Goal: Feedback & Contribution: Submit feedback/report problem

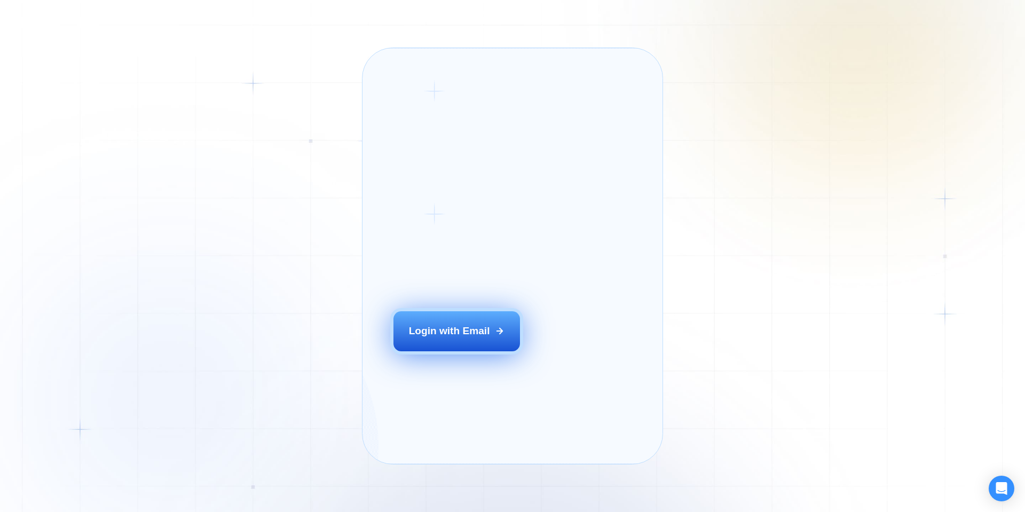
click at [429, 338] on div "Login with Email" at bounding box center [449, 331] width 81 height 14
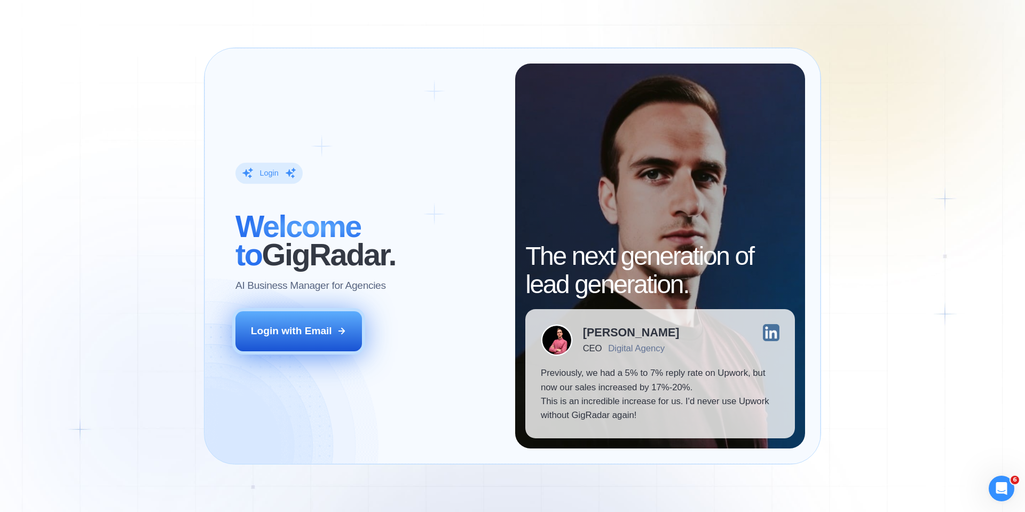
click at [299, 328] on div "Login with Email" at bounding box center [291, 331] width 81 height 14
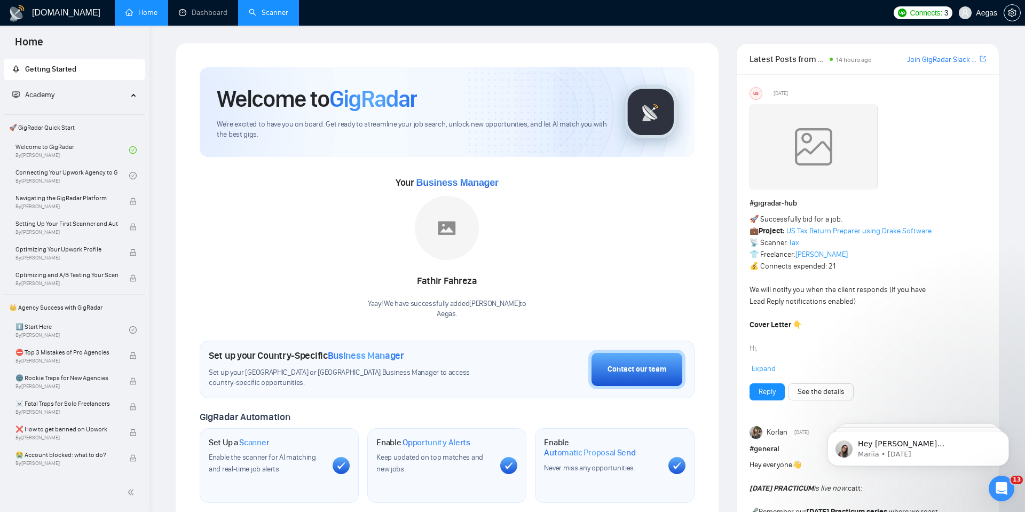
click at [249, 13] on link "Scanner" at bounding box center [269, 12] width 40 height 9
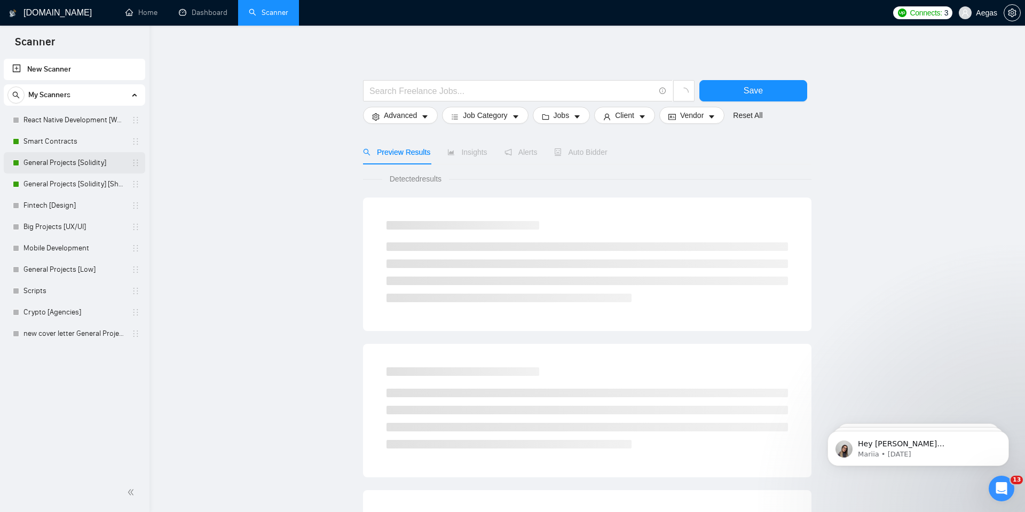
click at [89, 167] on link "General Projects [Solidity]" at bounding box center [73, 162] width 101 height 21
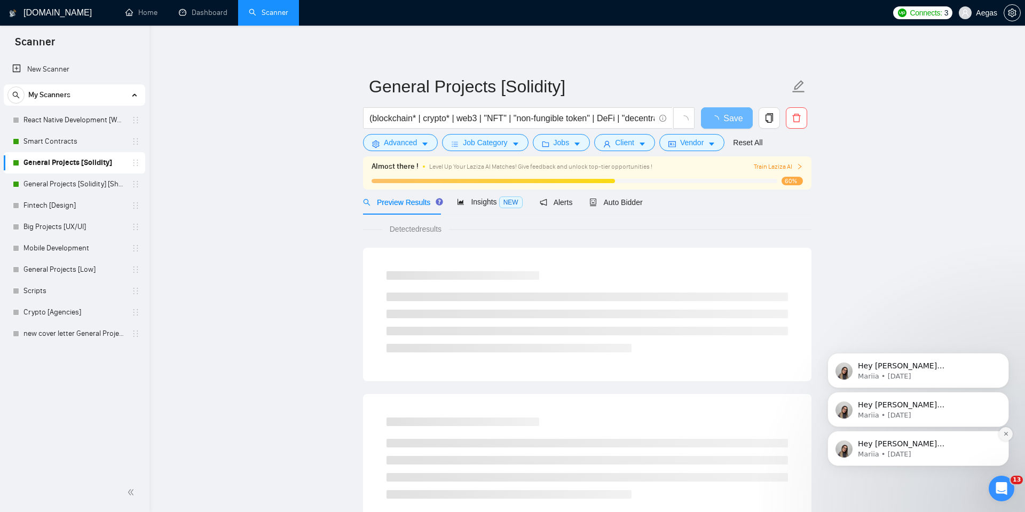
click at [1003, 434] on icon "Dismiss notification" at bounding box center [1006, 434] width 6 height 6
click at [1004, 432] on icon "Dismiss notification" at bounding box center [1006, 434] width 5 height 5
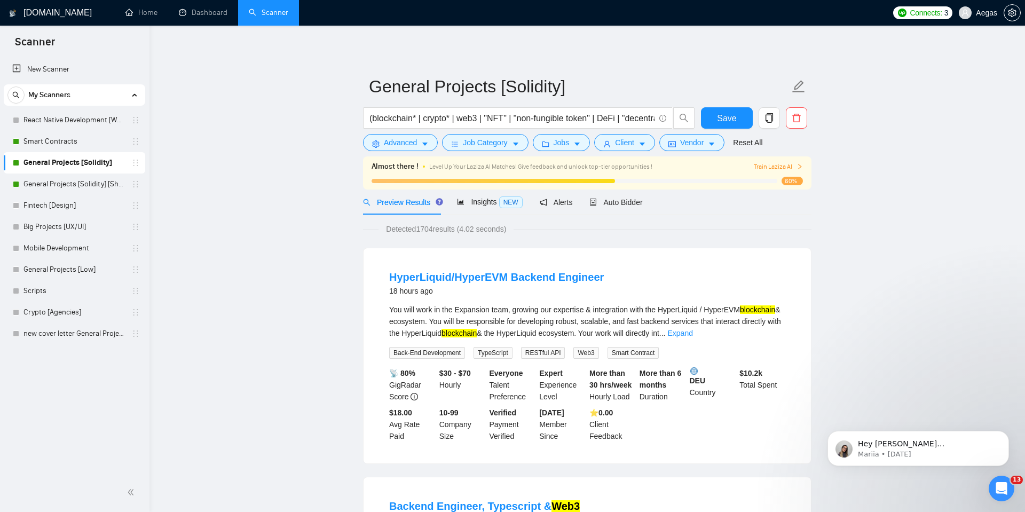
click at [1004, 434] on icon "Dismiss notification" at bounding box center [1006, 434] width 5 height 5
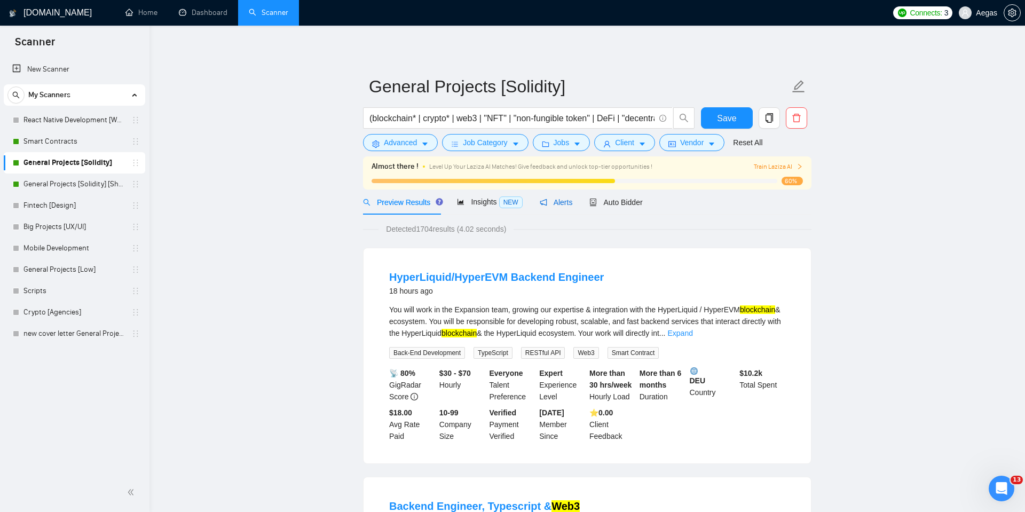
click at [571, 207] on div "Alerts" at bounding box center [556, 202] width 33 height 12
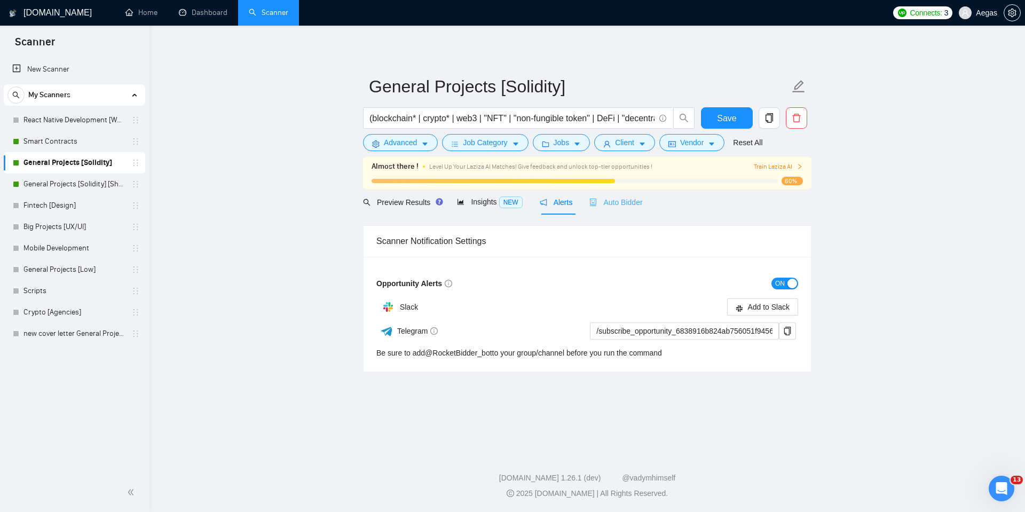
click at [639, 208] on div "Auto Bidder" at bounding box center [615, 202] width 53 height 25
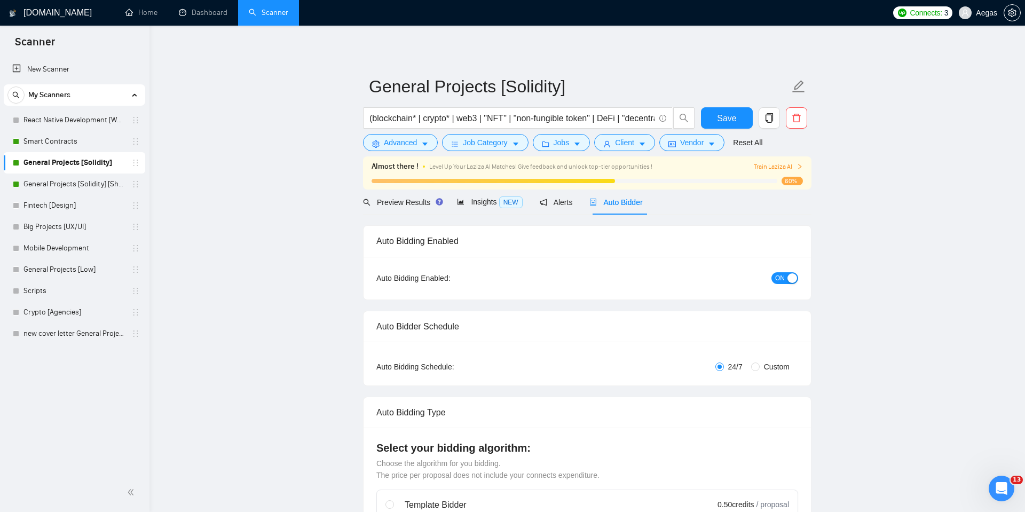
checkbox input "true"
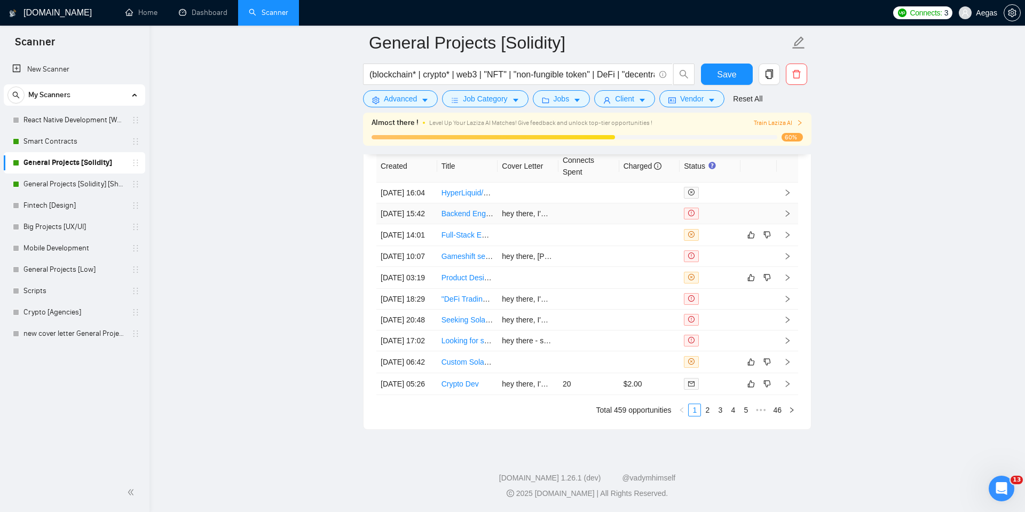
scroll to position [2832, 0]
click at [629, 246] on td at bounding box center [649, 235] width 61 height 22
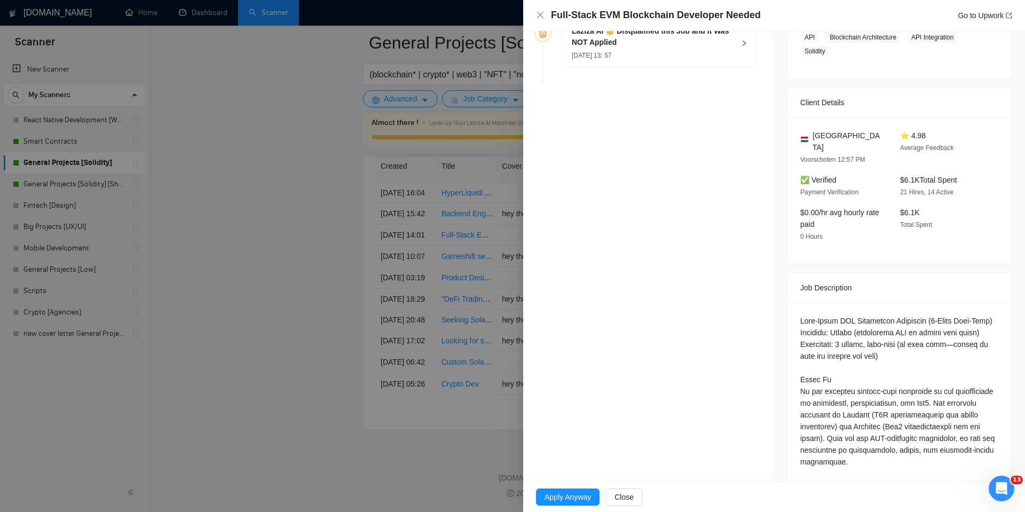
scroll to position [316, 0]
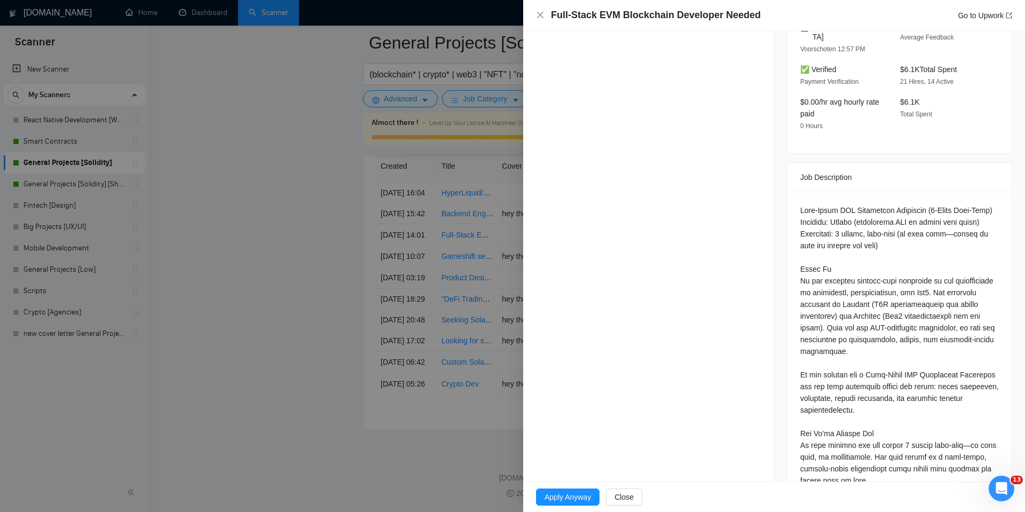
click at [493, 291] on div at bounding box center [512, 256] width 1025 height 512
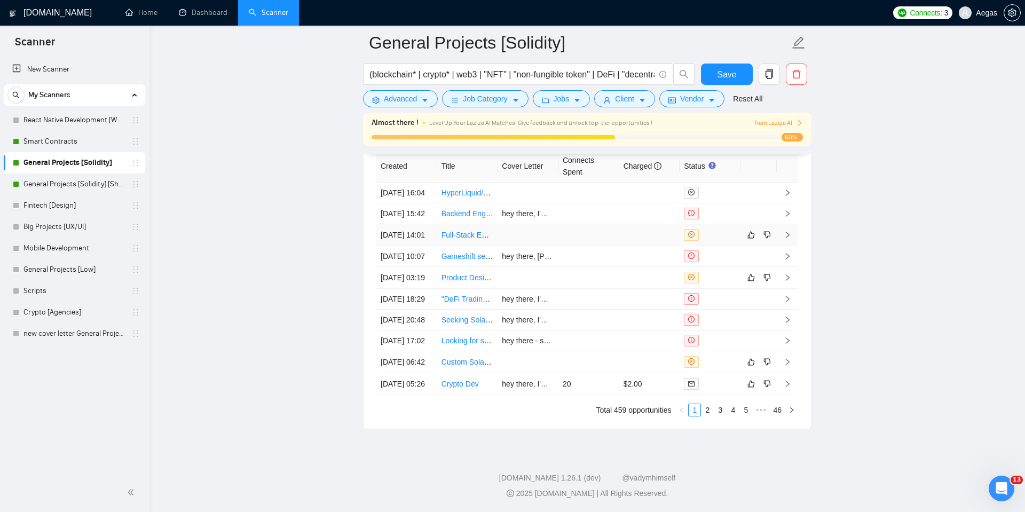
click at [521, 246] on td at bounding box center [528, 235] width 61 height 22
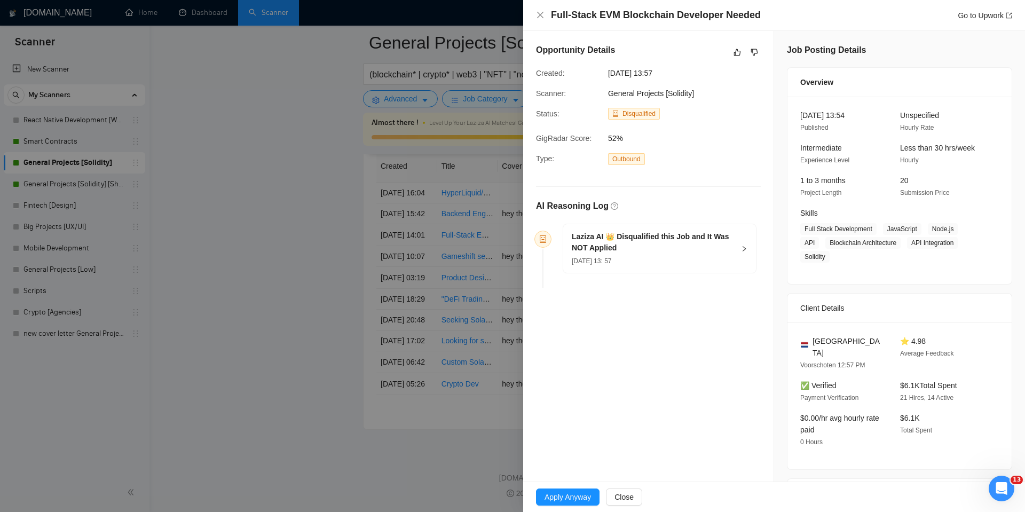
click at [698, 245] on h5 "Laziza AI 👑 Disqualified this Job and It Was NOT Applied" at bounding box center [653, 242] width 163 height 22
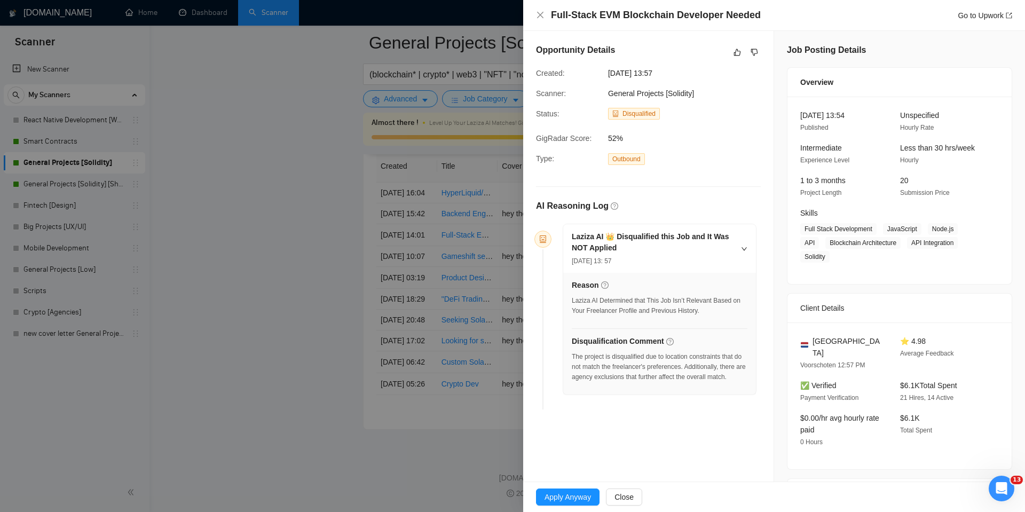
click at [436, 287] on div at bounding box center [512, 256] width 1025 height 512
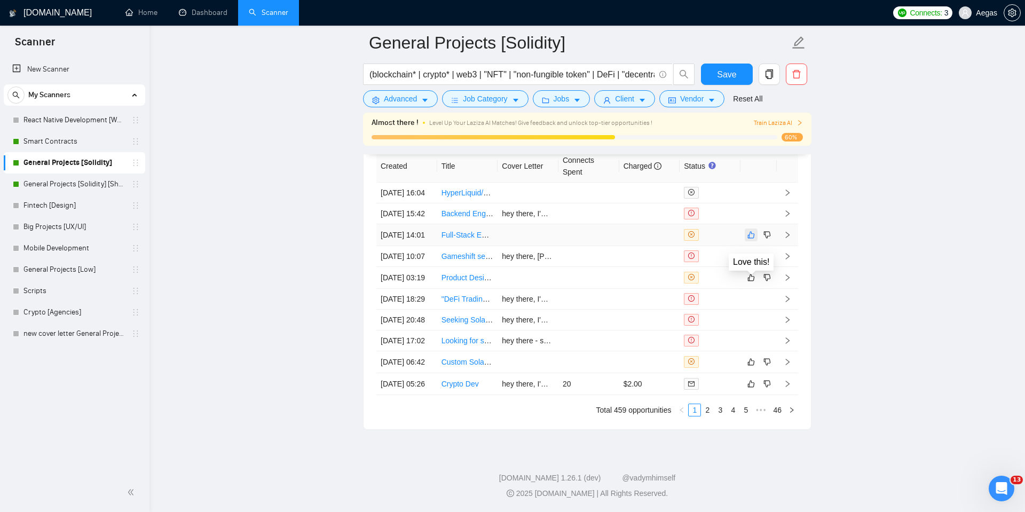
click at [754, 239] on icon "like" at bounding box center [750, 235] width 7 height 9
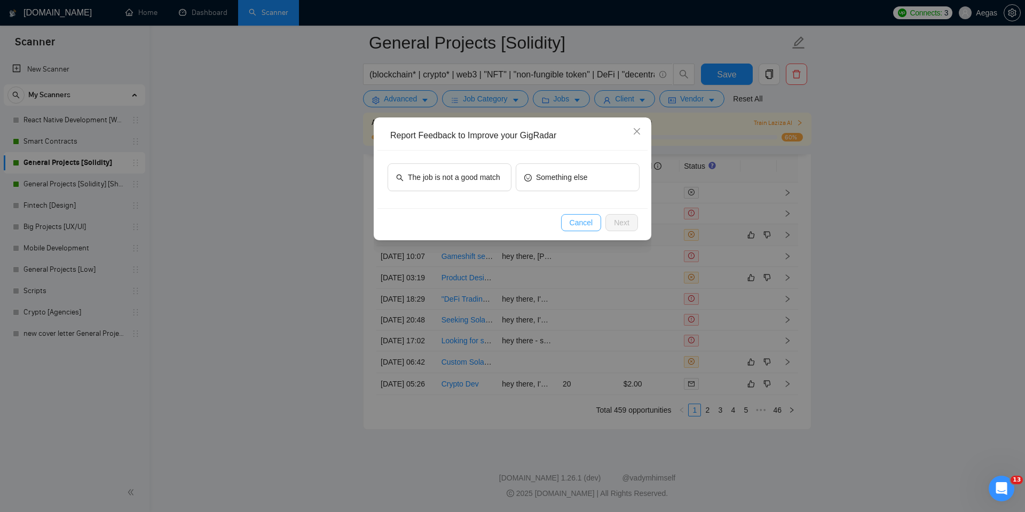
click at [591, 220] on span "Cancel" at bounding box center [581, 223] width 23 height 12
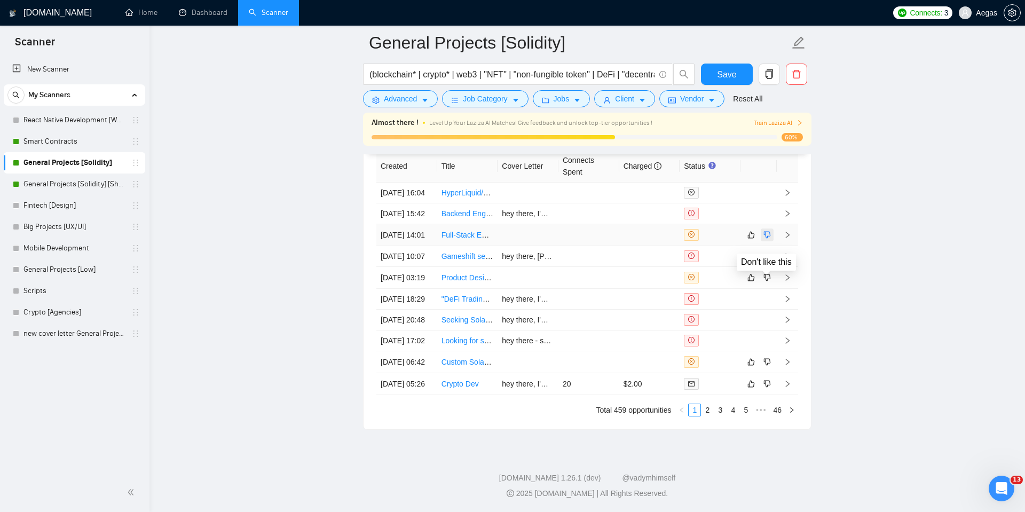
click at [772, 241] on button "button" at bounding box center [767, 235] width 13 height 13
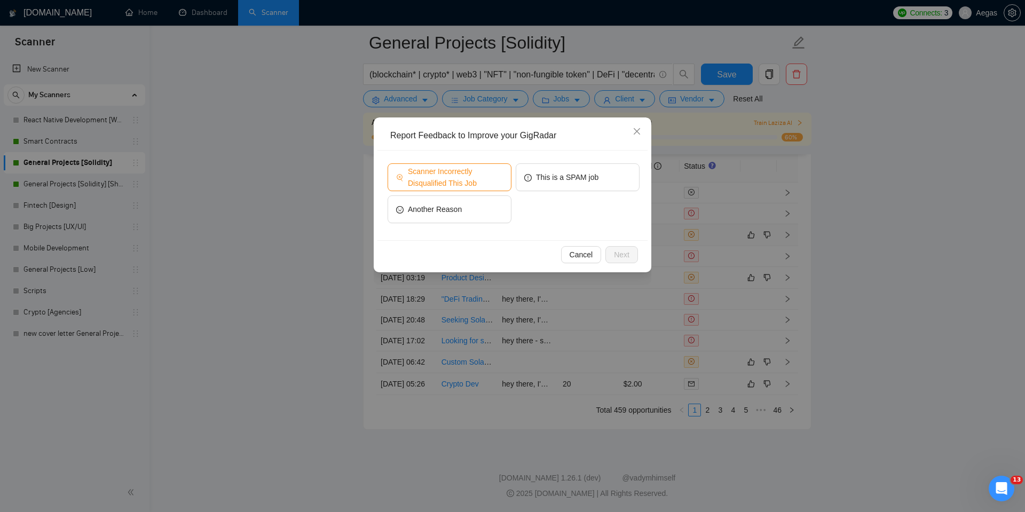
click at [438, 177] on span "Scanner Incorrectly Disqualified This Job" at bounding box center [455, 177] width 95 height 23
click at [624, 253] on span "Next" at bounding box center [621, 255] width 15 height 12
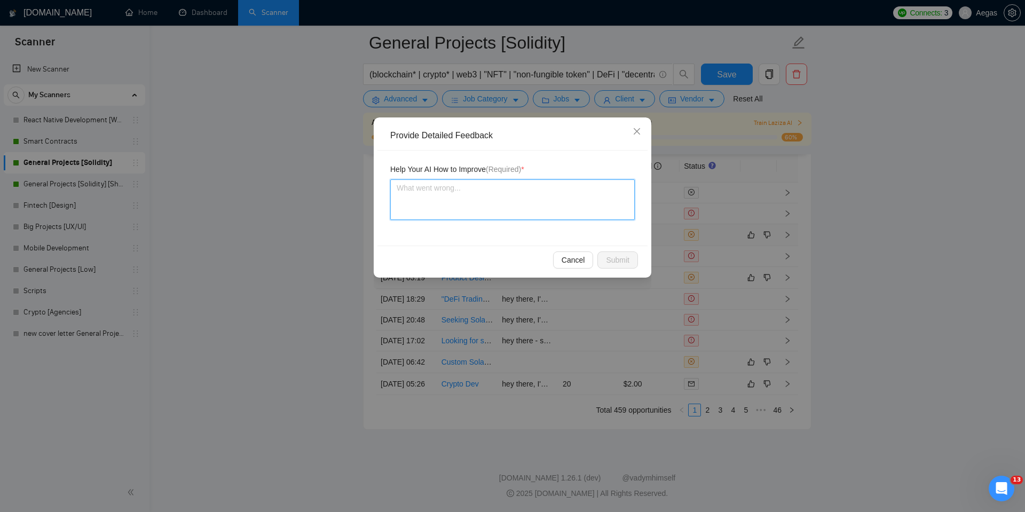
click at [564, 212] on textarea at bounding box center [512, 199] width 245 height 41
type textarea "I"
type textarea "I'"
type textarea "I'm"
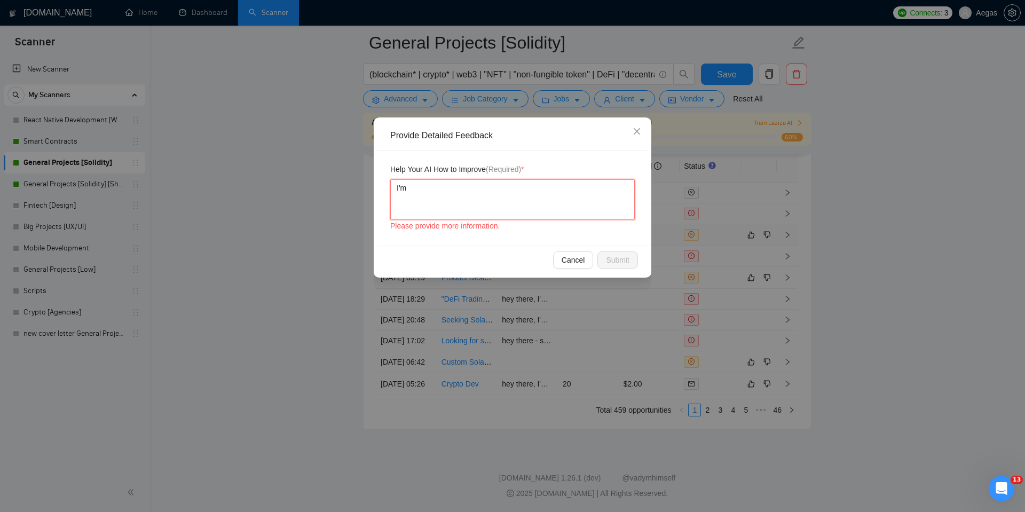
type textarea "I'm i"
type textarea "I'm in"
type textarea "I'm in t"
type textarea "I'm in th"
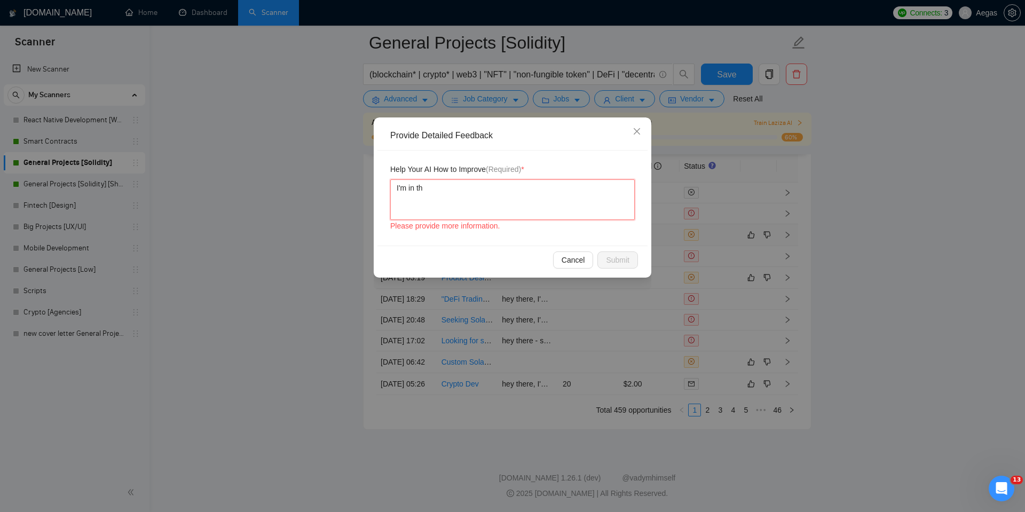
type textarea "I'm in the"
type textarea "I'm in the p"
type textarea "I'm in the pr"
type textarea "I'm in the pre"
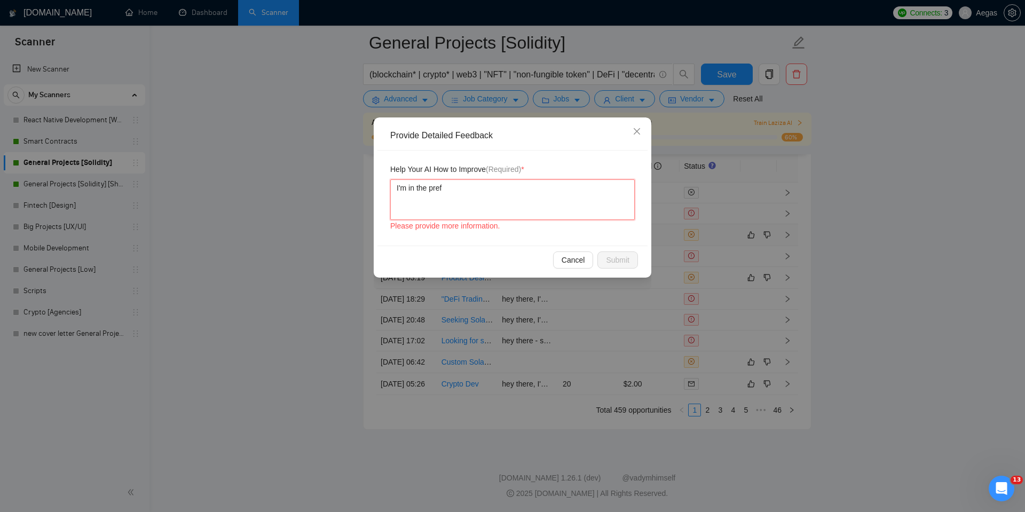
type textarea "I'm in the prefe"
type textarea "I'm in the prefer"
type textarea "I'm in the prefere"
type textarea "I'm in the prefered"
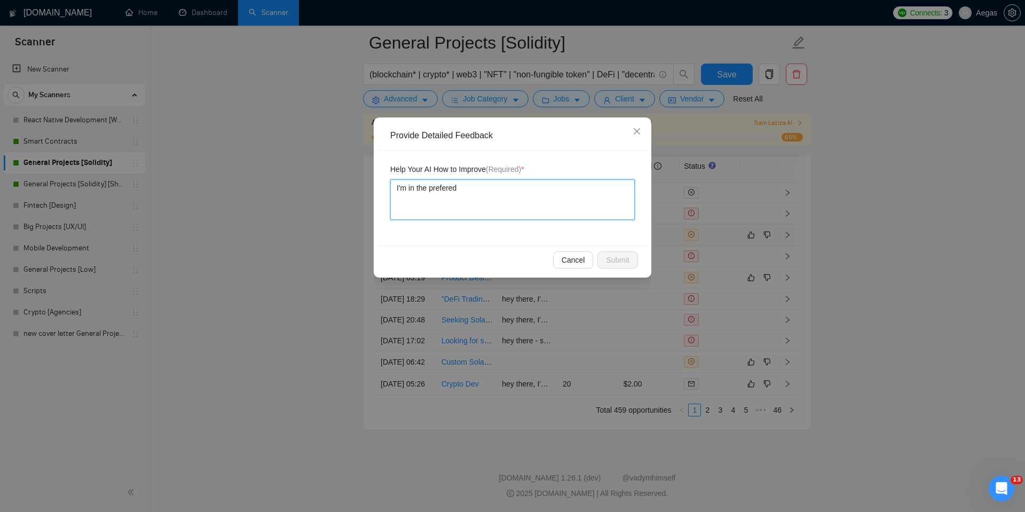
type textarea "I'm in the prefered"
type textarea "I'm in the prefere"
type textarea "I'm in the prefer"
type textarea "I'm in the preferr"
type textarea "I'm in the preferre"
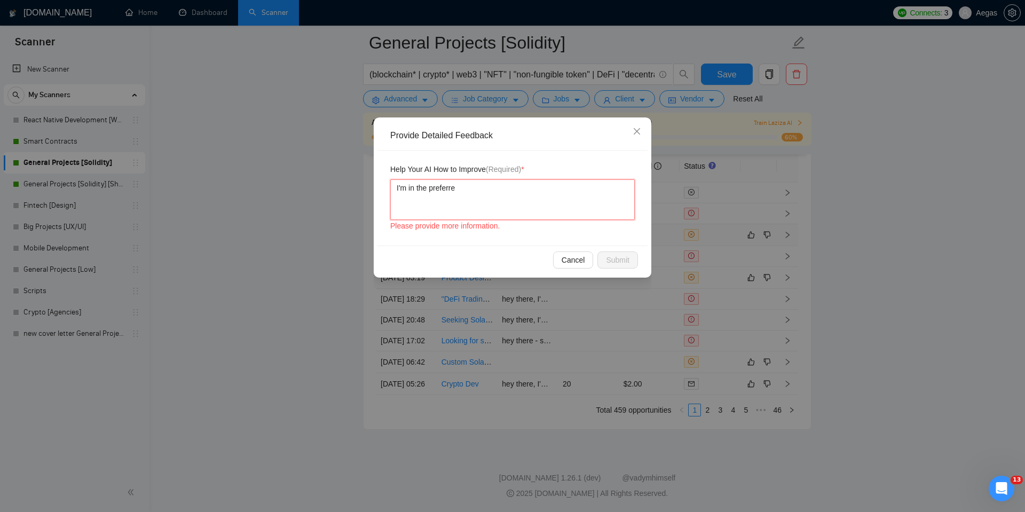
type textarea "I'm in the preferred"
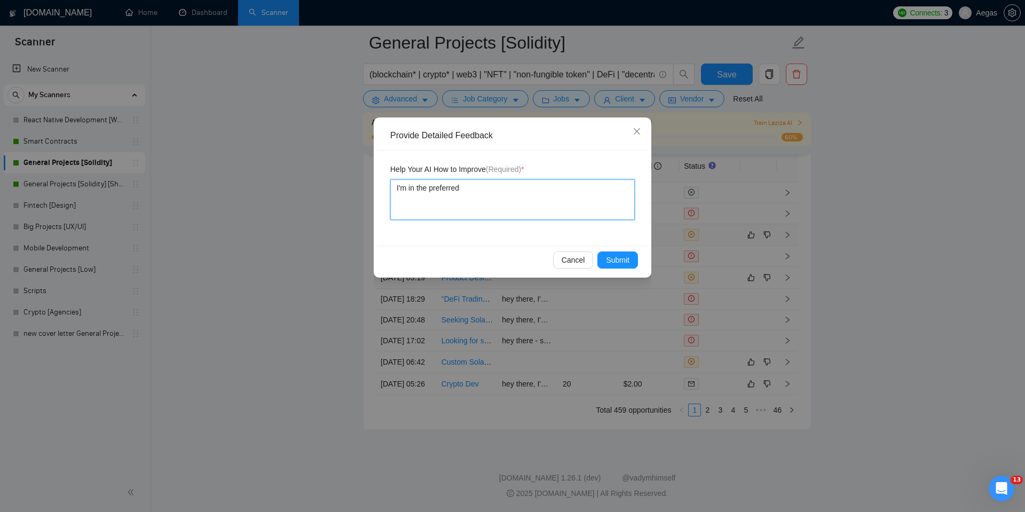
type textarea "I'm in the preferred z"
type textarea "I'm in the preferred zo"
type textarea "I'm in the preferred zon"
type textarea "I'm in the preferred zone"
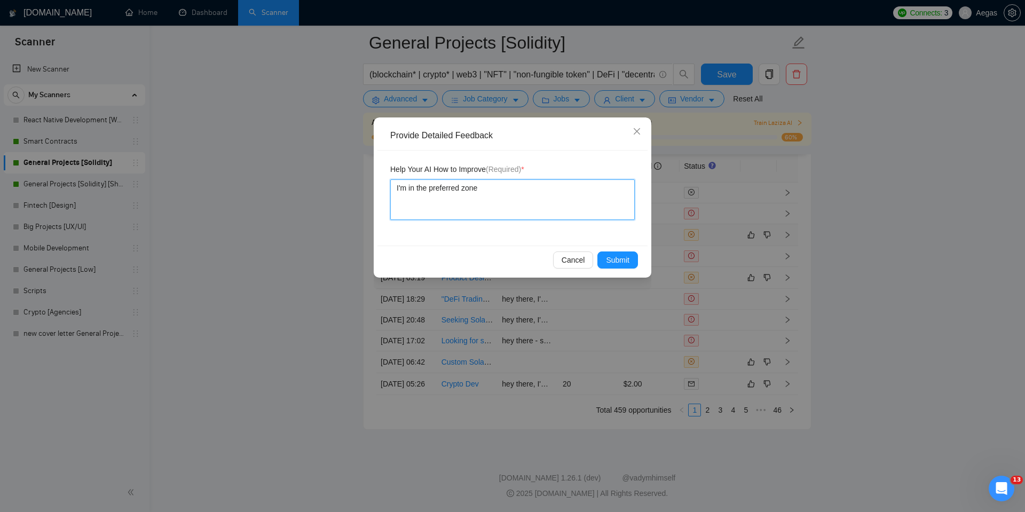
type textarea "I'm in the preferred zone ("
type textarea "I'm in the preferred zone (I"
type textarea "I'm in the preferred zone (I'"
type textarea "I'm in the preferred zone (I'm"
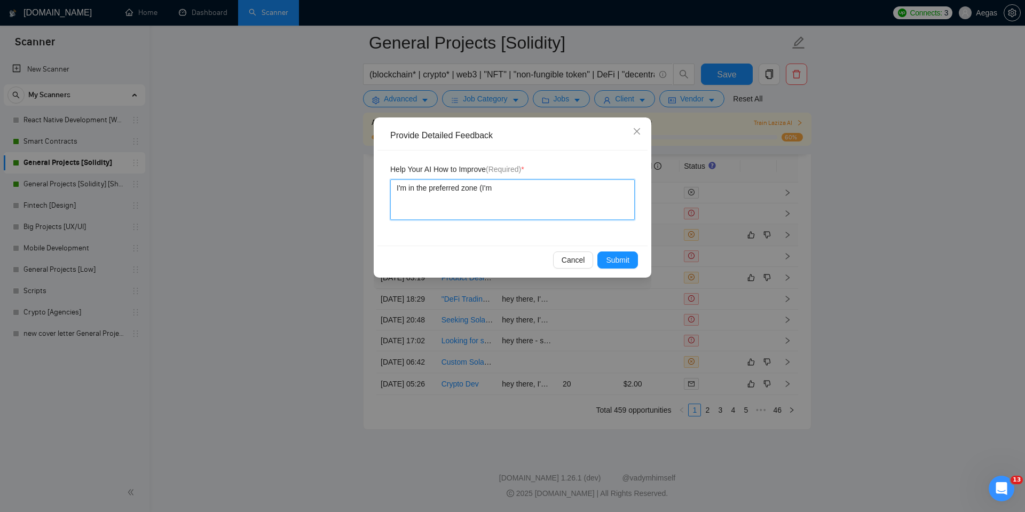
type textarea "I'm in the preferred zone (I'm i"
type textarea "I'm in the preferred zone (I'm in"
type textarea "I'm in the preferred zone (I'm in K"
type textarea "I'm in the preferred zone (I'm in [GEOGRAPHIC_DATA]"
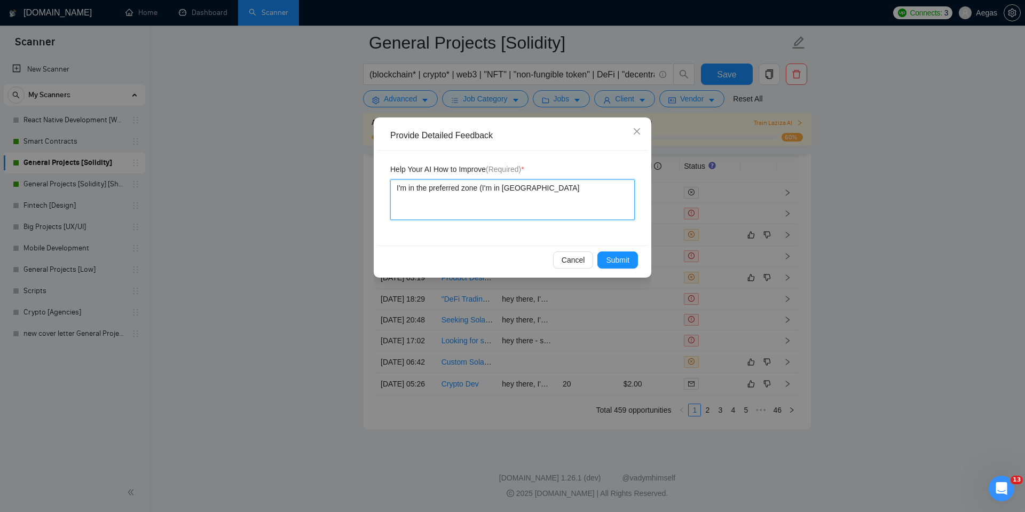
type textarea "I'm in the preferred zone (I'm in [GEOGRAPHIC_DATA]"
type textarea "I'm in the preferred zone (I'm in [GEOGRAPHIC_DATA],"
type textarea "I'm in the preferred zone (I'm in [GEOGRAPHIC_DATA], E"
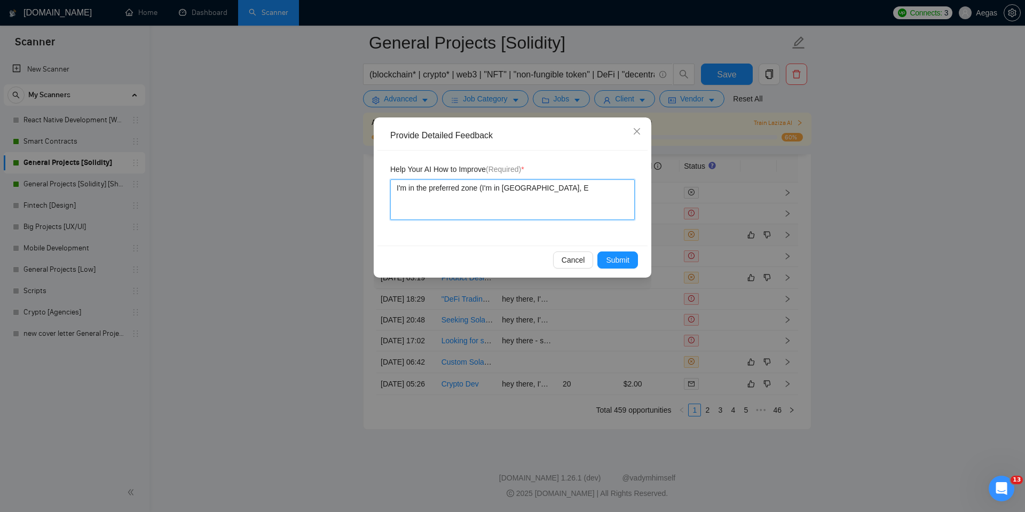
type textarea "I'm in the preferred zone (I'm in [GEOGRAPHIC_DATA], [GEOGRAPHIC_DATA]"
type textarea "I'm in the preferred zone (I'm in [GEOGRAPHIC_DATA], EES"
type textarea "I'm in the preferred zone (I'm in [GEOGRAPHIC_DATA], EEST"
type textarea "I'm in the preferred zone (I'm in [GEOGRAPHIC_DATA], EEST)"
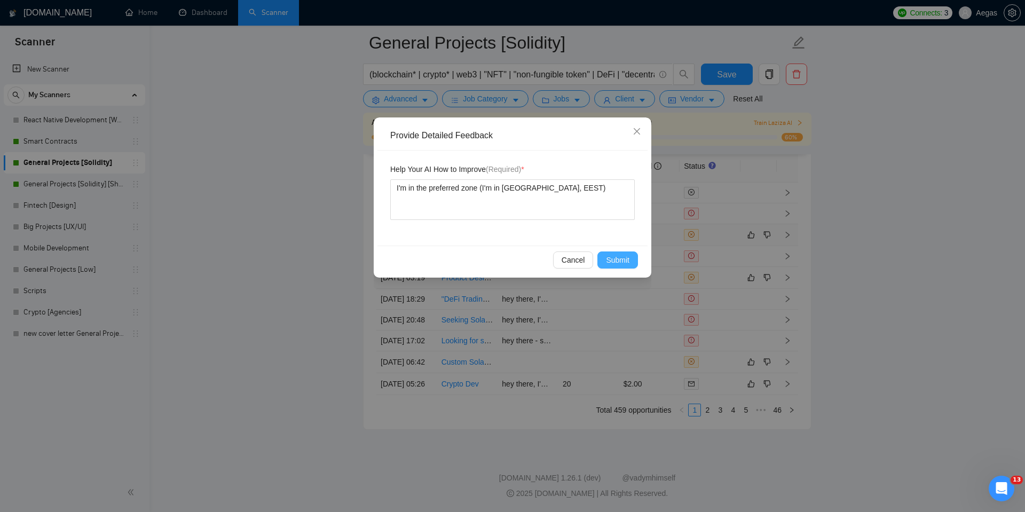
click at [611, 259] on span "Submit" at bounding box center [617, 260] width 23 height 12
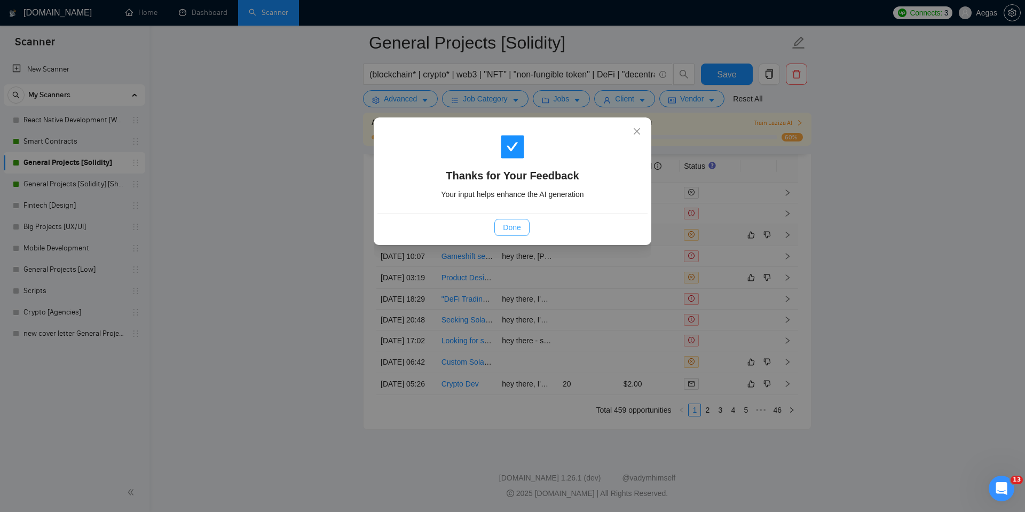
click at [508, 220] on button "Done" at bounding box center [511, 227] width 35 height 17
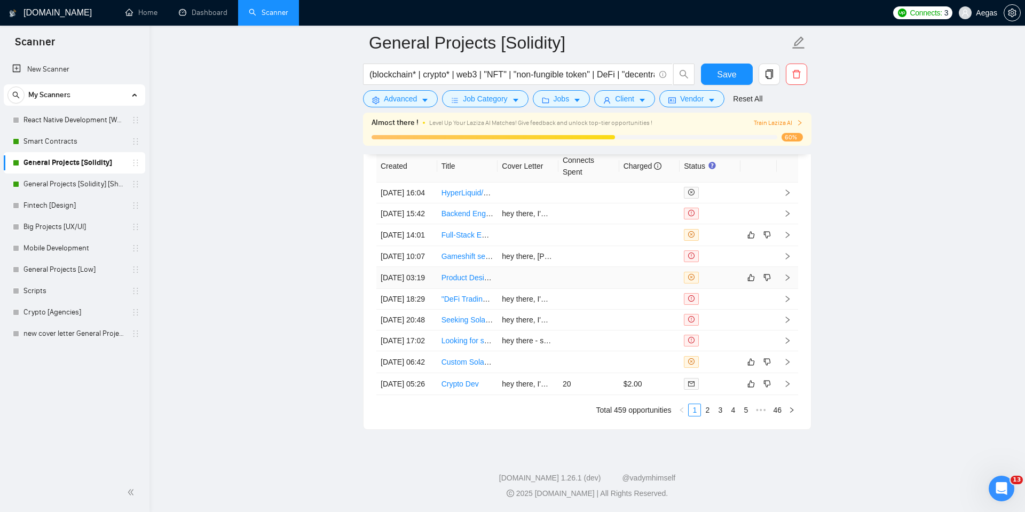
click at [718, 283] on div at bounding box center [710, 278] width 52 height 12
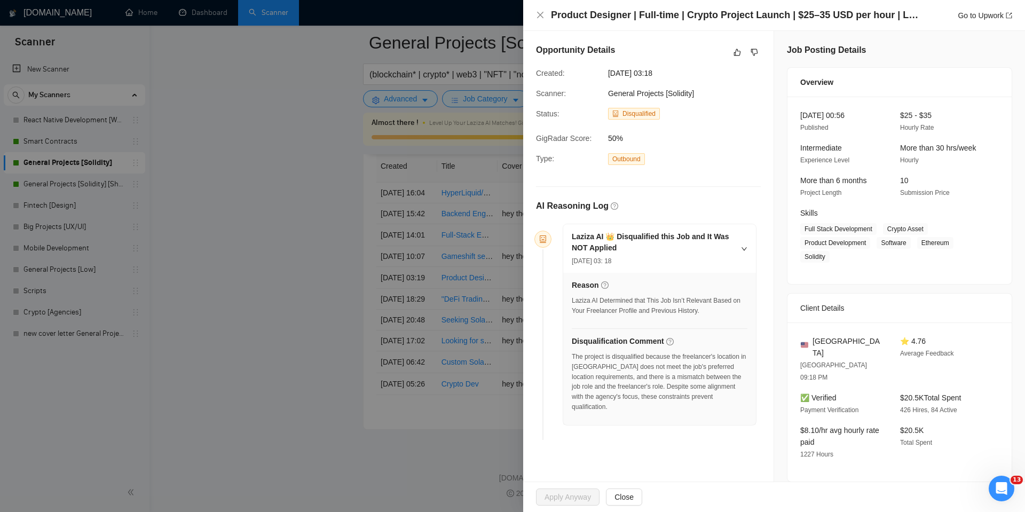
scroll to position [1, 0]
click at [423, 301] on div at bounding box center [512, 256] width 1025 height 512
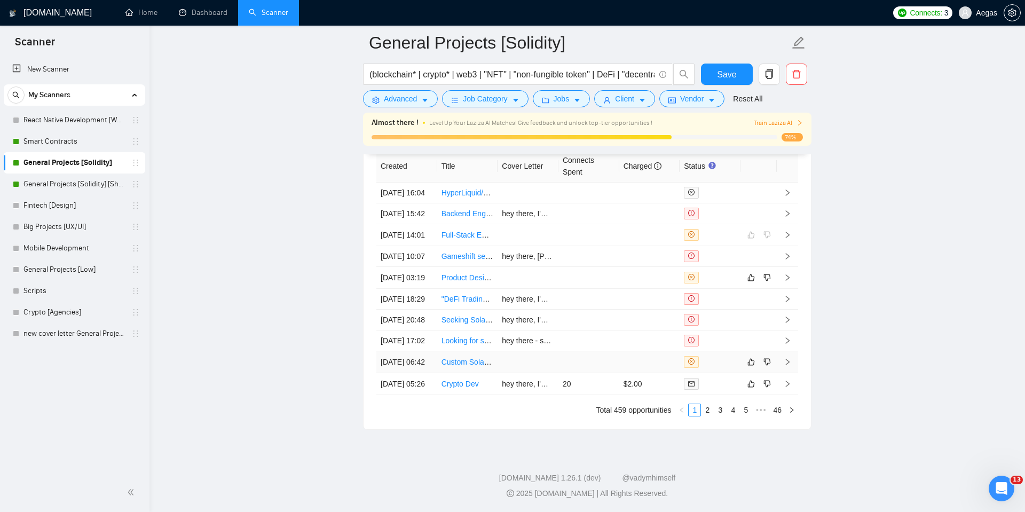
click at [729, 373] on td at bounding box center [710, 362] width 61 height 22
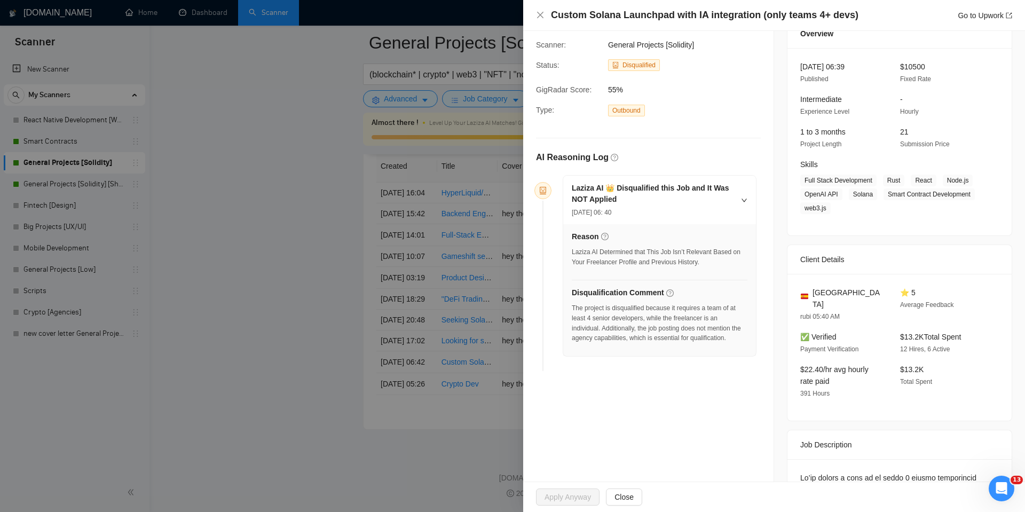
scroll to position [314, 0]
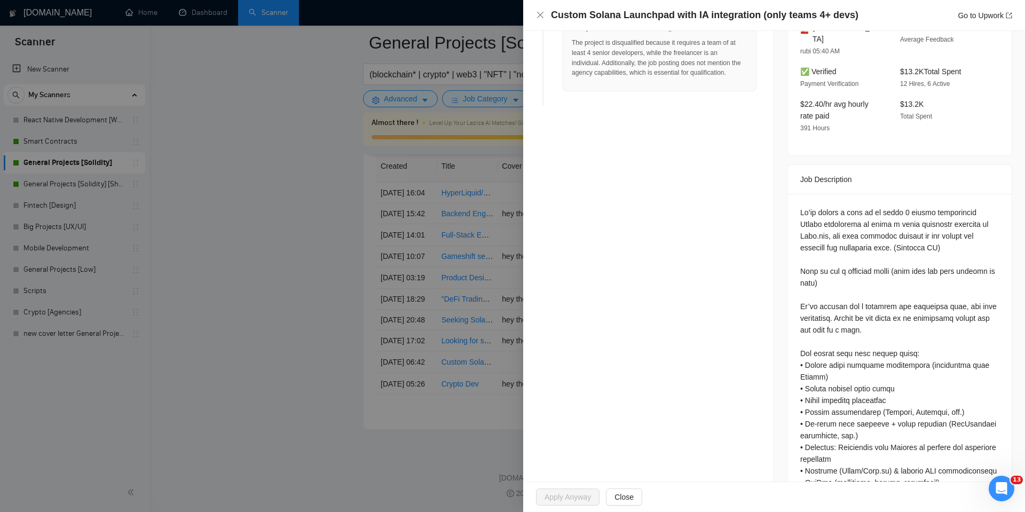
click at [498, 369] on div at bounding box center [512, 256] width 1025 height 512
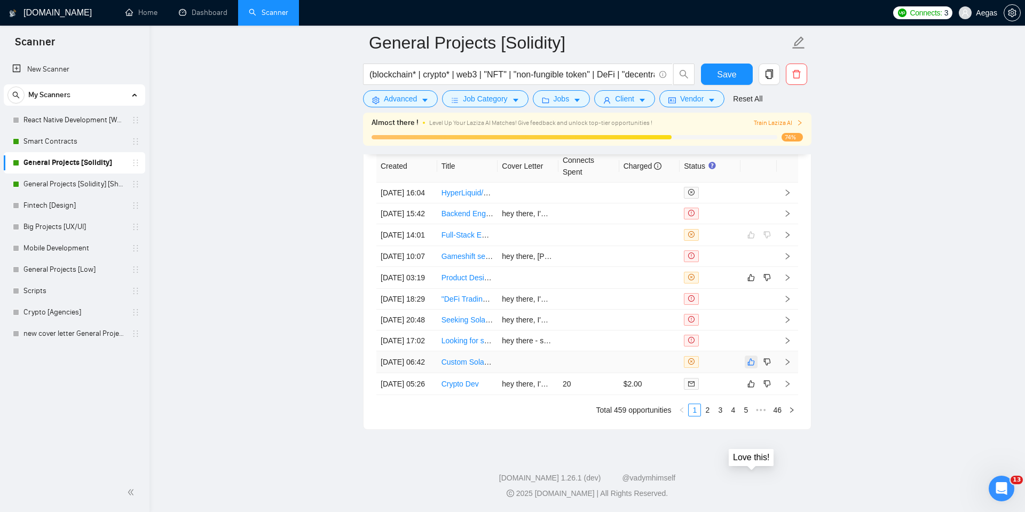
click at [750, 366] on icon "like" at bounding box center [750, 362] width 7 height 9
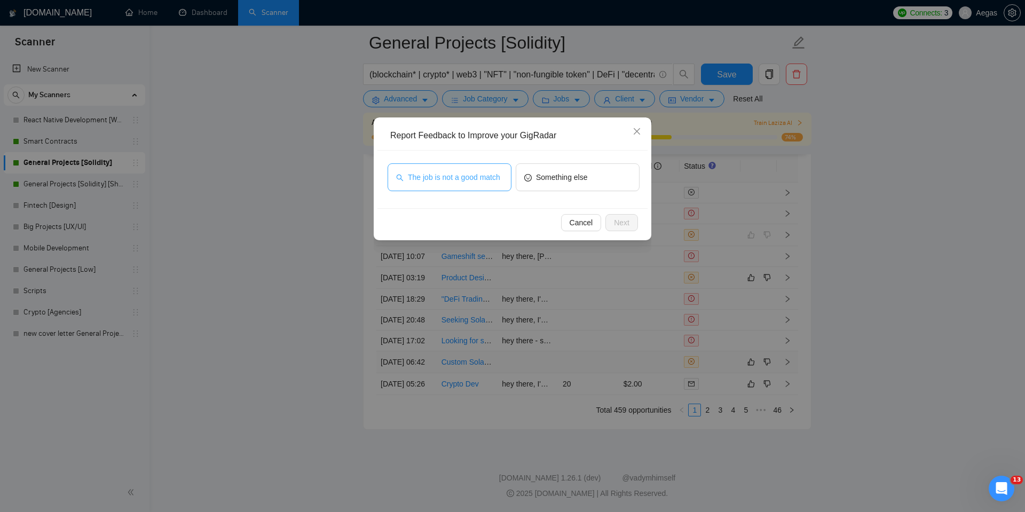
click at [460, 175] on span "The job is not a good match" at bounding box center [454, 177] width 92 height 12
click at [628, 225] on span "Next" at bounding box center [621, 223] width 15 height 12
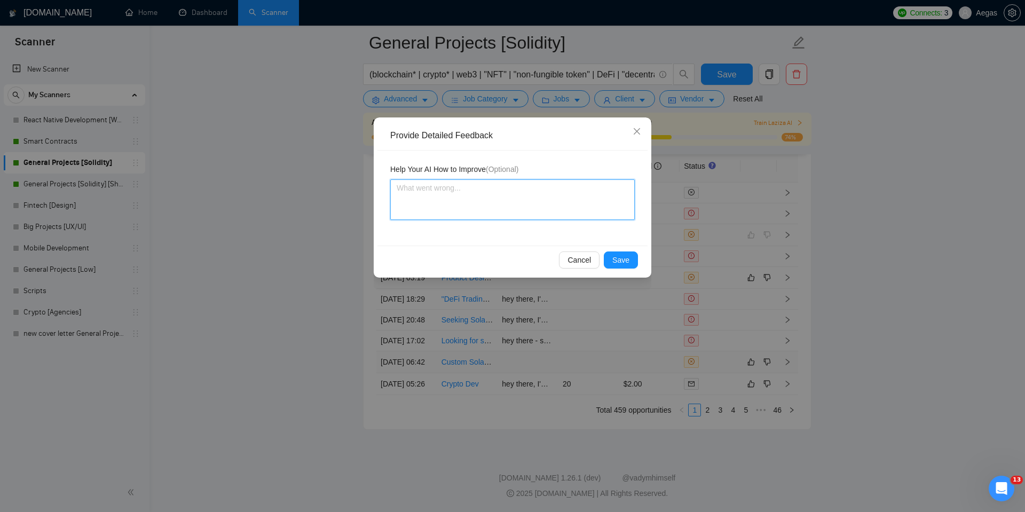
click at [574, 204] on textarea at bounding box center [512, 199] width 245 height 41
type textarea "W"
type textarea "Wh"
type textarea "Wha"
type textarea "What"
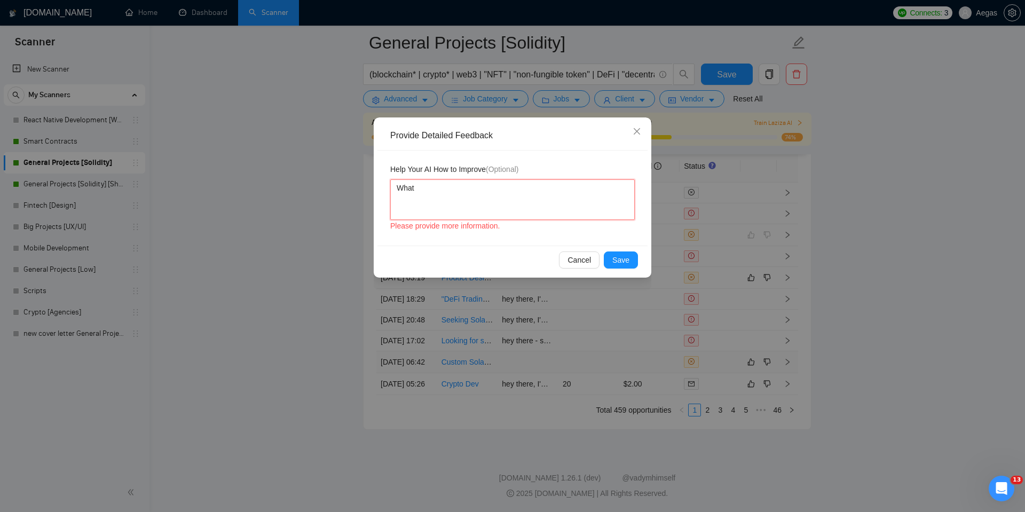
type textarea "What"
type textarea "What y"
type textarea "What yo"
type textarea "What you"
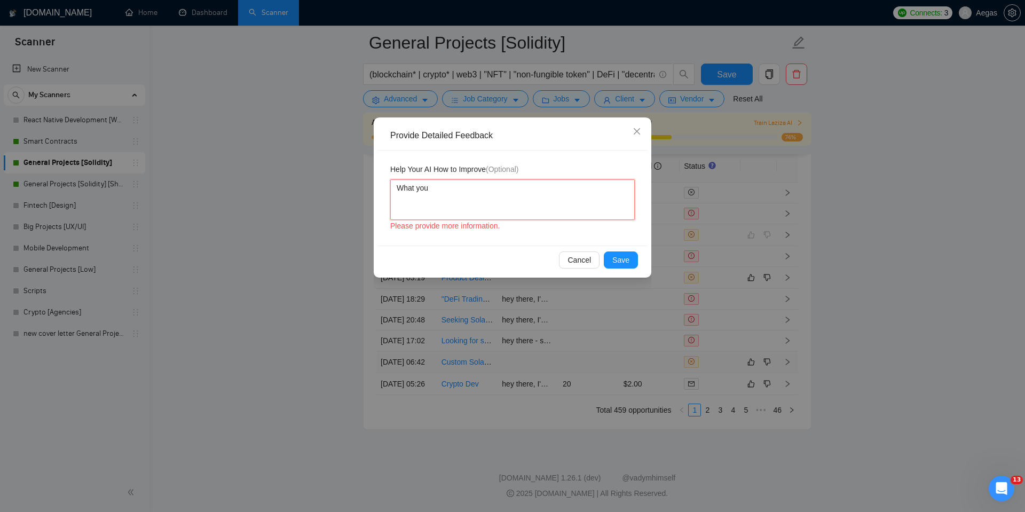
type textarea "What you d"
type textarea "What you di"
type textarea "What you did"
type textarea "What you did w"
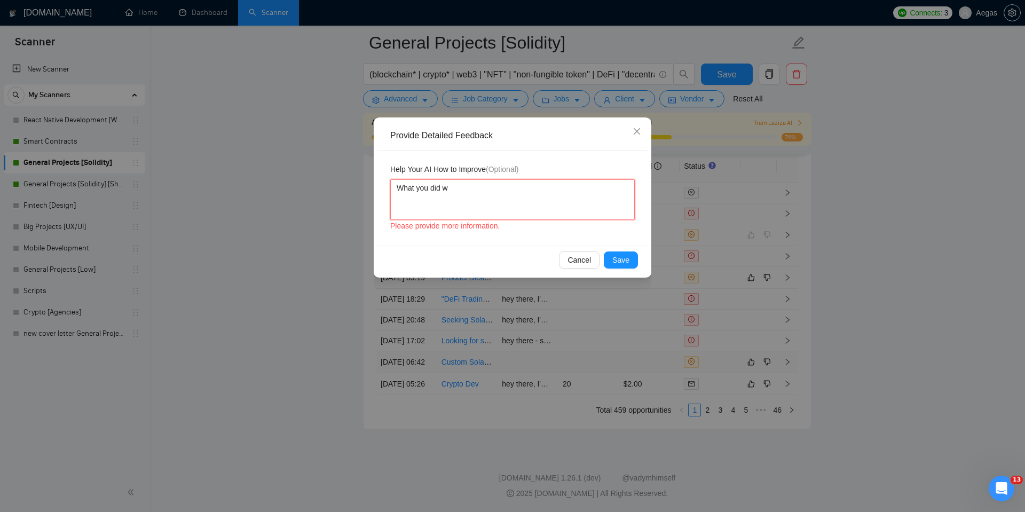
type textarea "What you did wr"
type textarea "What you did wro"
type textarea "What you did wron"
type textarea "What you did wrong"
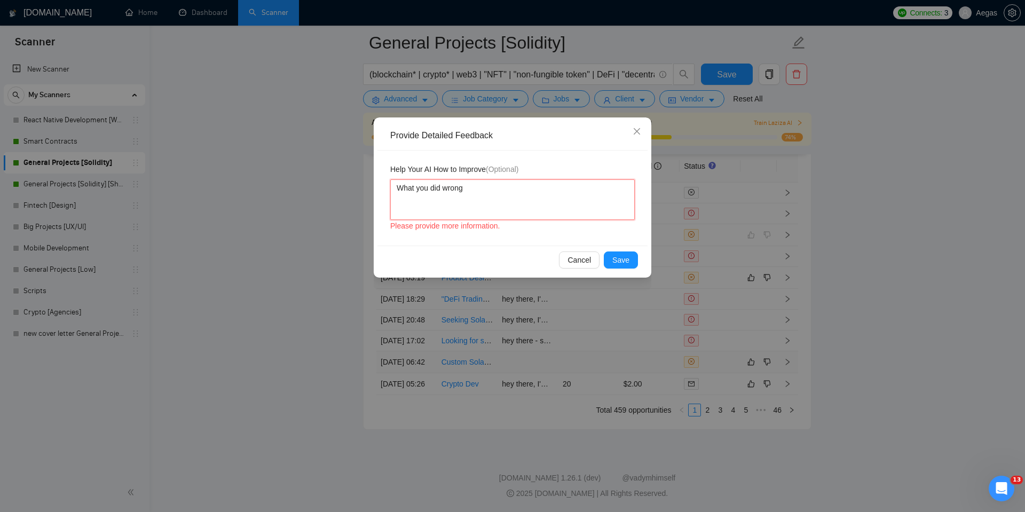
type textarea "What you did wrong —"
type textarea "What you did wrong — y"
type textarea "What you did wrong — yo"
type textarea "What you did wrong — you"
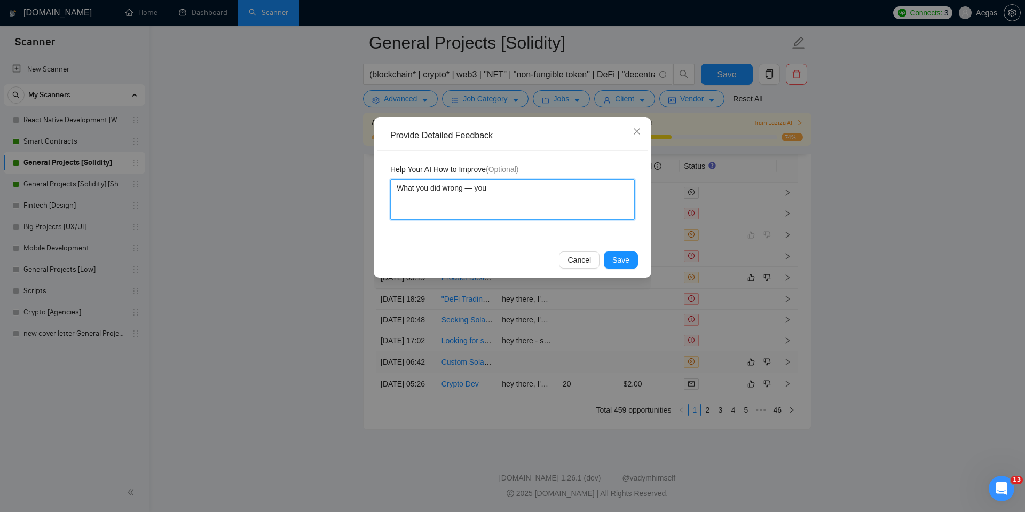
type textarea "What you did wrong — you s"
type textarea "What you did wrong — you sk"
type textarea "What you did wrong — you ski"
type textarea "What you did wrong — you skip"
type textarea "What you did wrong — you skipe"
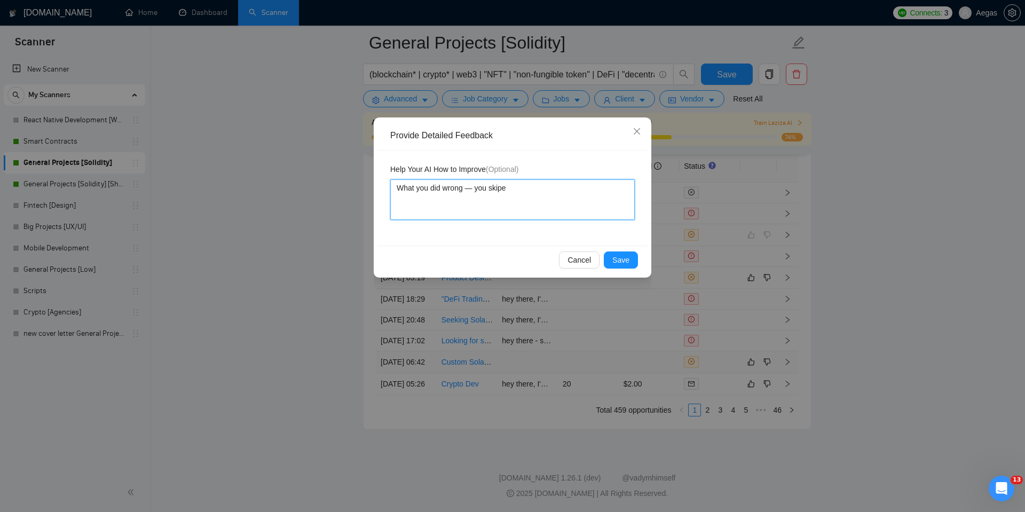
type textarea "What you did wrong — you skiped"
type textarea "What you did wrong — you skipe"
type textarea "What you did wrong — you skip"
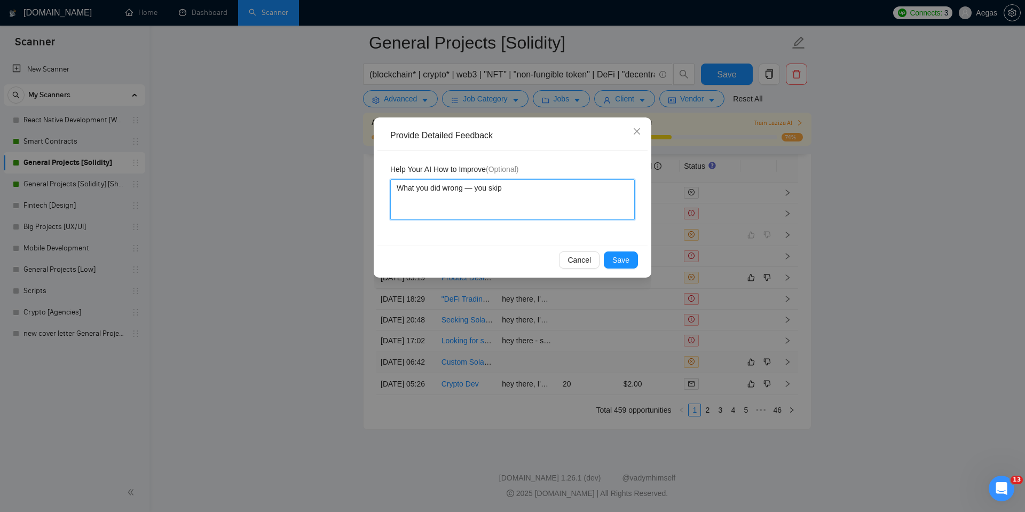
type textarea "What you did wrong — you skipp"
type textarea "What you did wrong — you skippe"
type textarea "What you did wrong — you skipped"
type textarea "What you did wrong — you skipped b"
type textarea "What you did wrong — you skipped be"
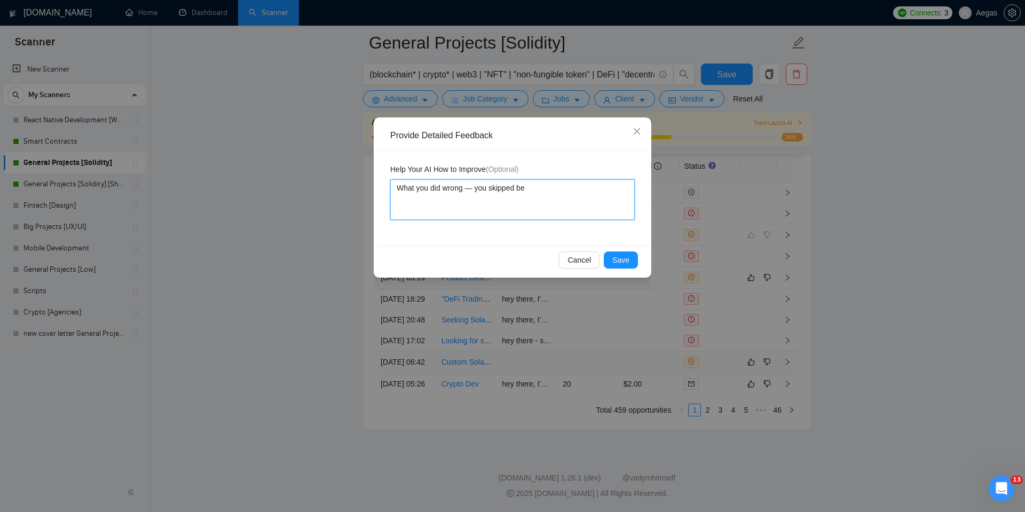
type textarea "What you did wrong — you skipped bec"
type textarea "What you did wrong — you skipped beca"
type textarea "What you did wrong — you skipped becau"
type textarea "What you did wrong — you skipped becaus"
type textarea "What you did wrong — you skipped because"
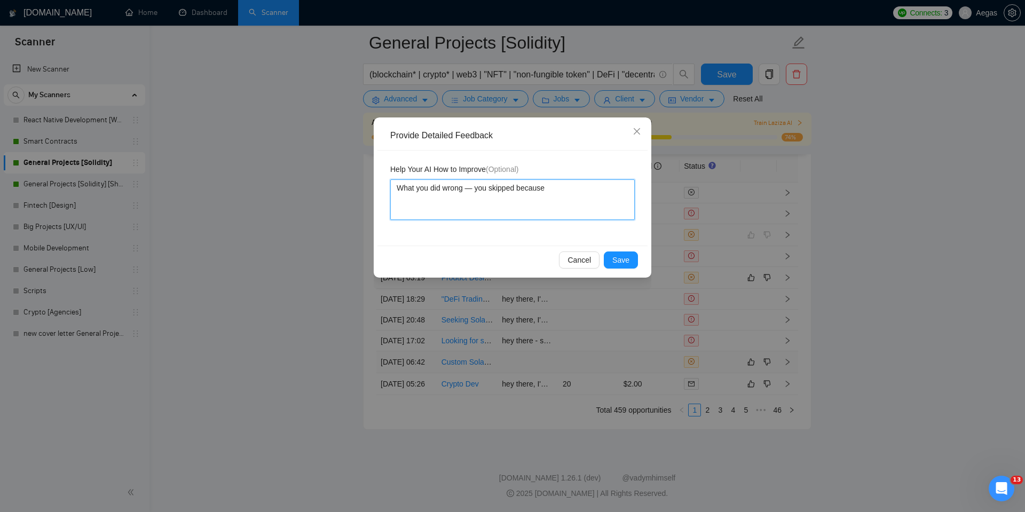
type textarea "What you did wrong — you skipped because"
type textarea "What you did wrong — you skipped because i"
type textarea "What you did wrong — you skipped because it"
type textarea "What you did wrong — you skipped because it r"
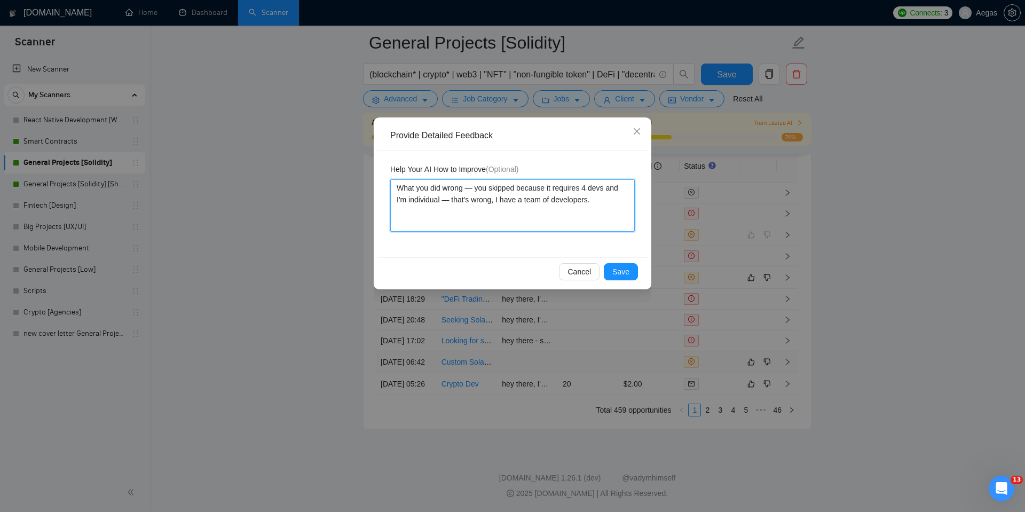
paste textarea "Why you should skip this job opening — I don't work with [PERSON_NAME]"
click at [617, 272] on span "Save" at bounding box center [620, 272] width 17 height 12
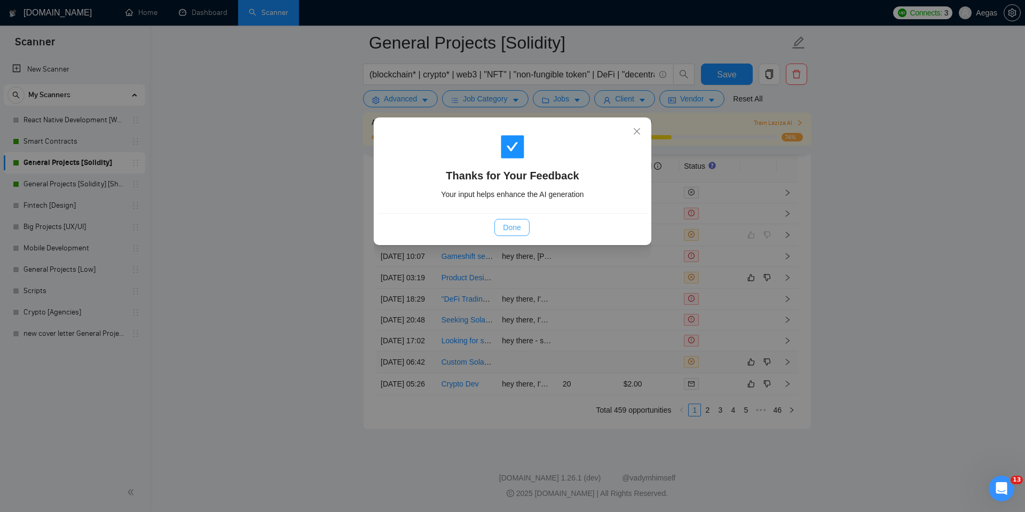
click at [516, 230] on span "Done" at bounding box center [512, 228] width 18 height 12
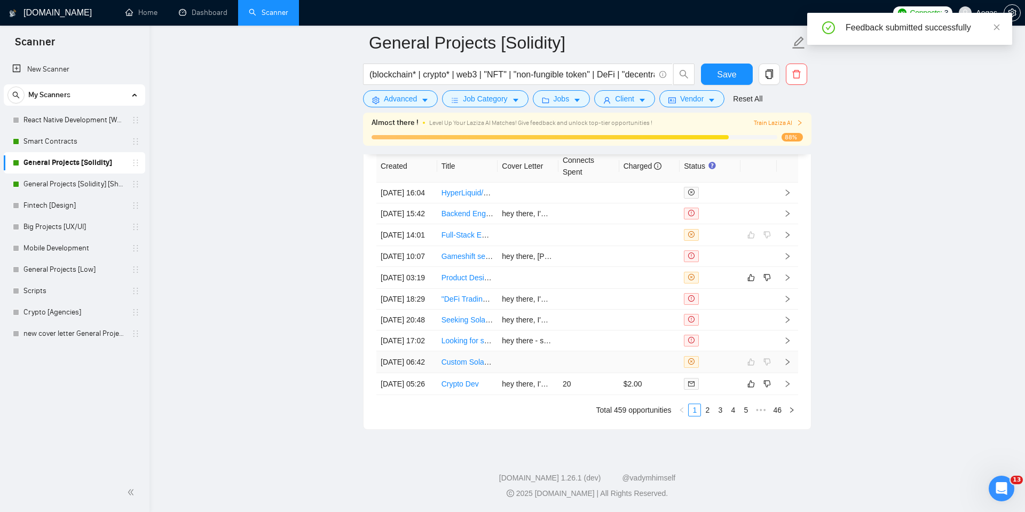
scroll to position [2875, 0]
click at [717, 390] on div at bounding box center [710, 383] width 52 height 12
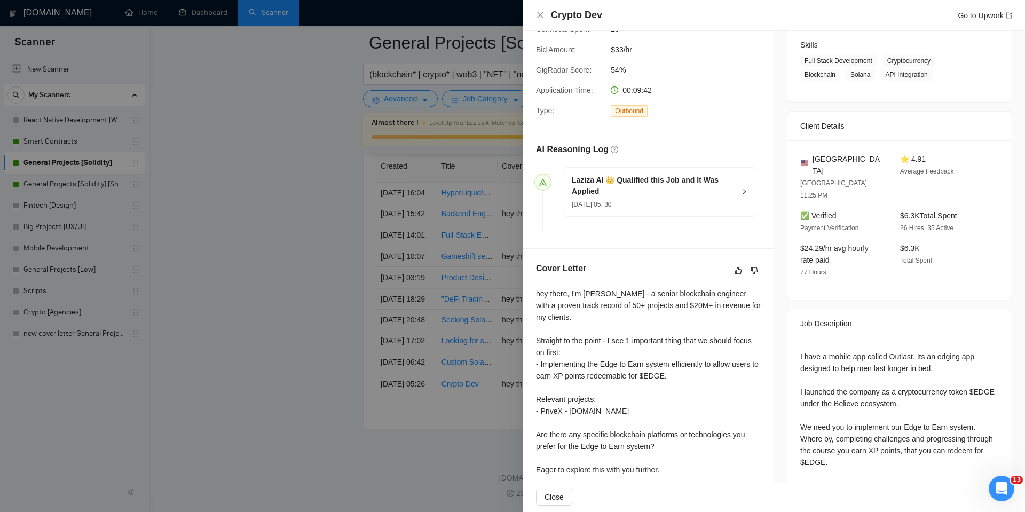
scroll to position [185, 0]
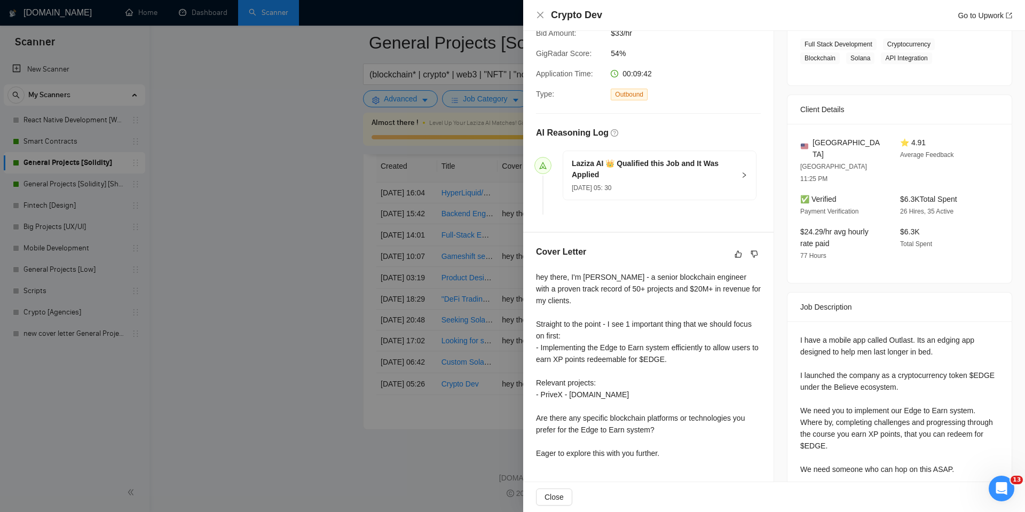
click at [468, 328] on div at bounding box center [512, 256] width 1025 height 512
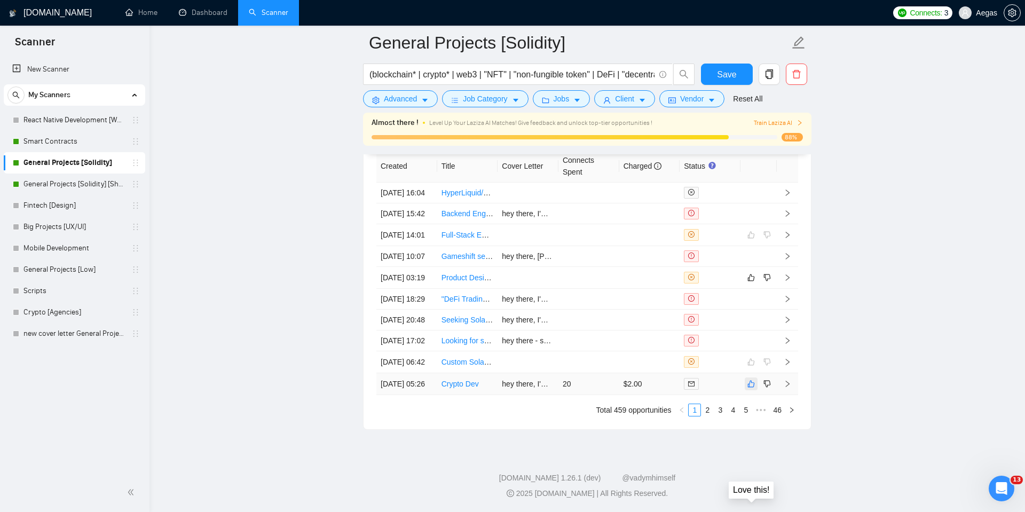
click at [749, 388] on icon "like" at bounding box center [750, 384] width 7 height 9
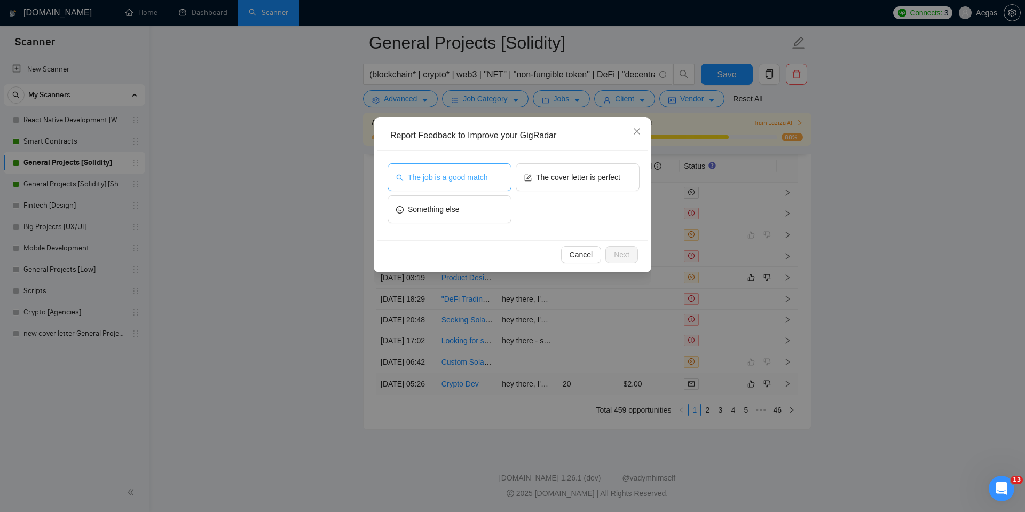
click at [422, 170] on button "The job is a good match" at bounding box center [450, 177] width 124 height 28
click at [618, 250] on span "Next" at bounding box center [621, 255] width 15 height 12
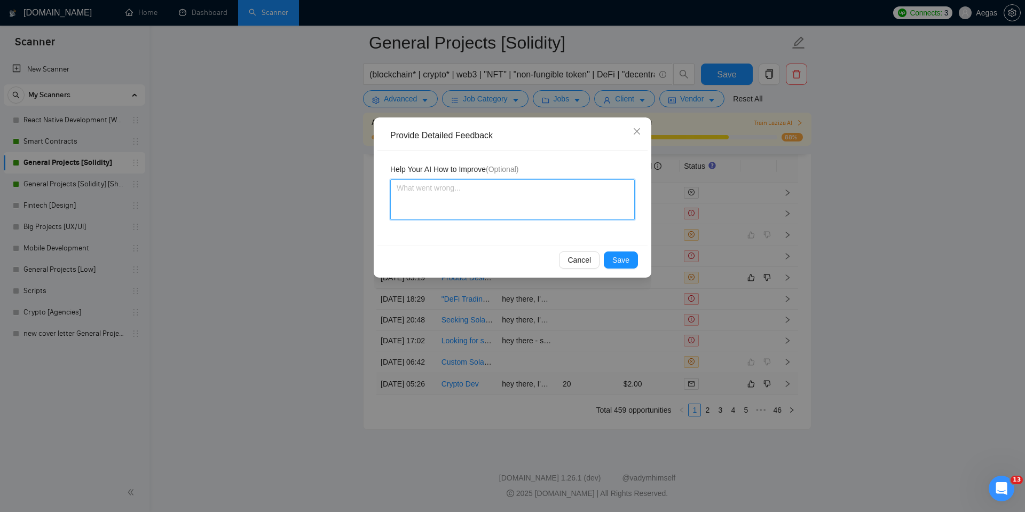
click at [539, 198] on textarea at bounding box center [512, 199] width 245 height 41
click at [627, 262] on span "Save" at bounding box center [620, 260] width 17 height 12
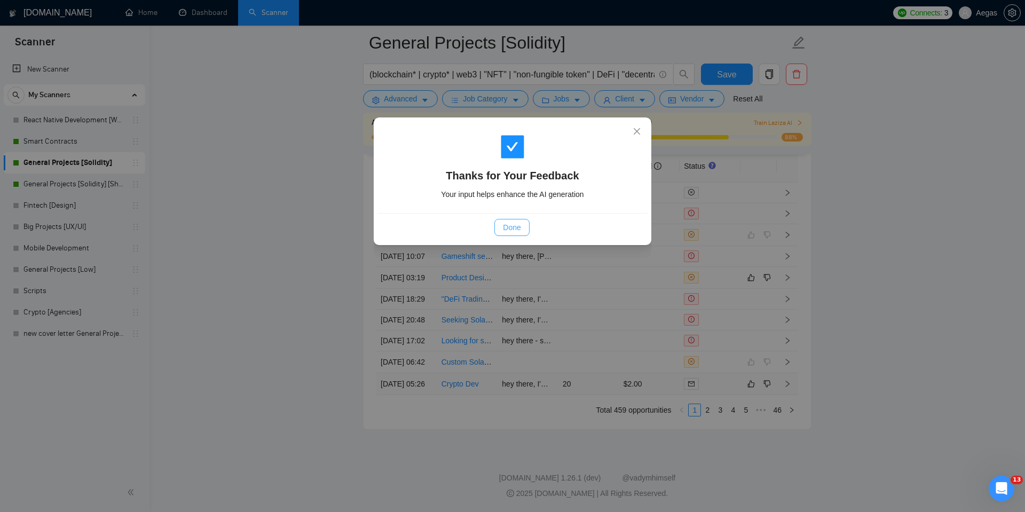
click at [507, 227] on span "Done" at bounding box center [512, 228] width 18 height 12
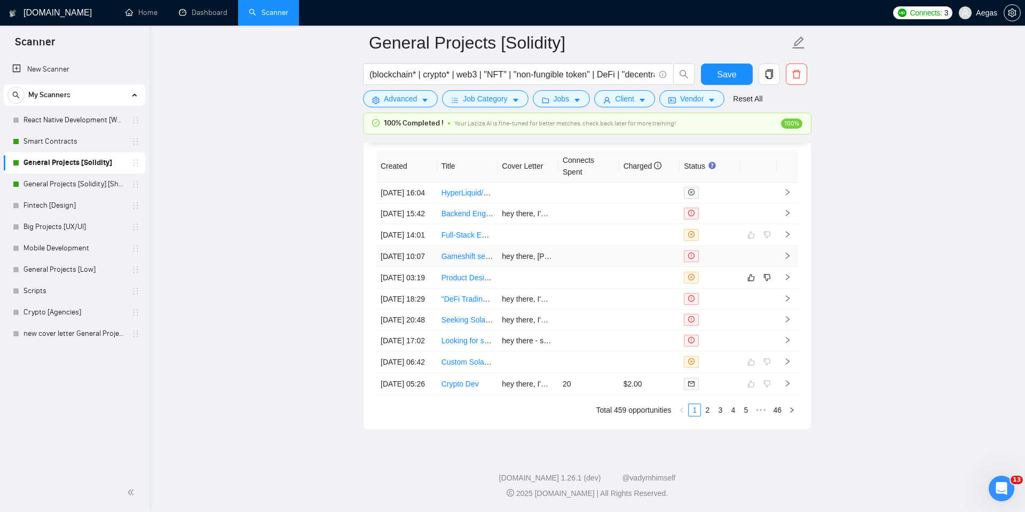
scroll to position [2861, 0]
click at [72, 139] on link "Smart Contracts" at bounding box center [73, 141] width 101 height 21
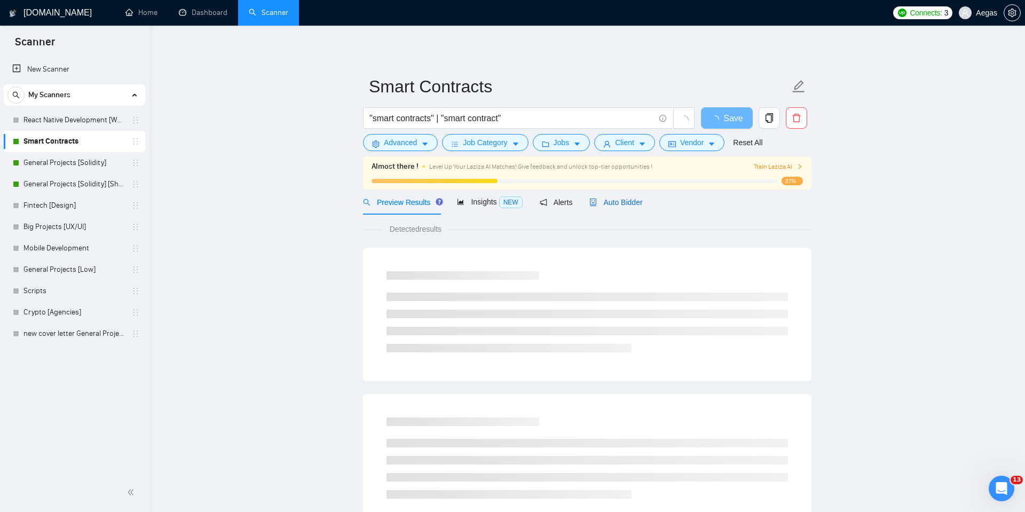
click at [608, 198] on span "Auto Bidder" at bounding box center [615, 202] width 53 height 9
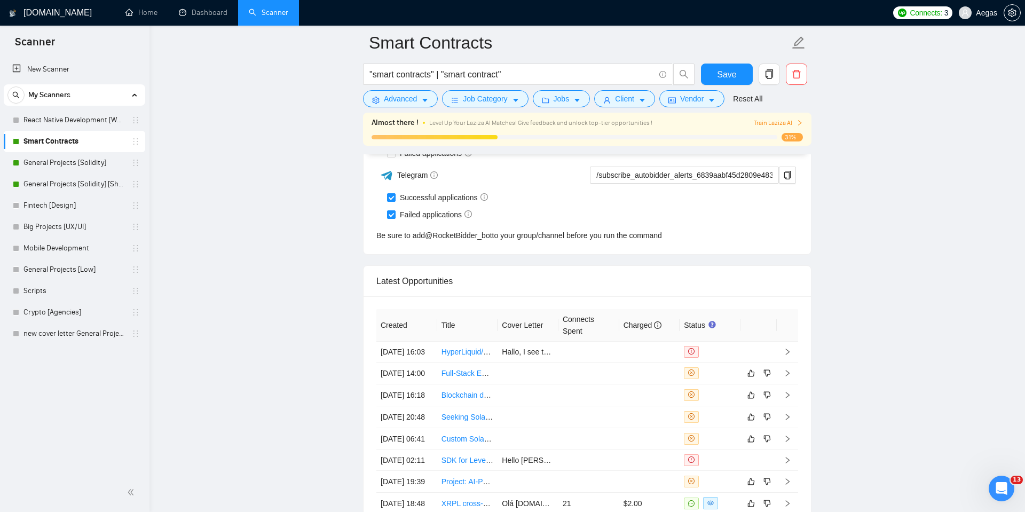
scroll to position [2808, 0]
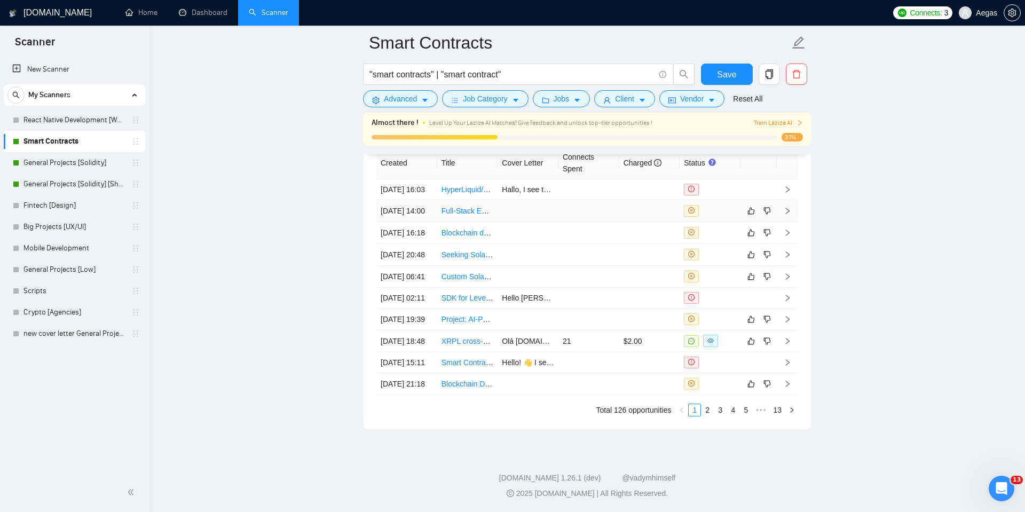
click at [709, 217] on div at bounding box center [710, 211] width 52 height 12
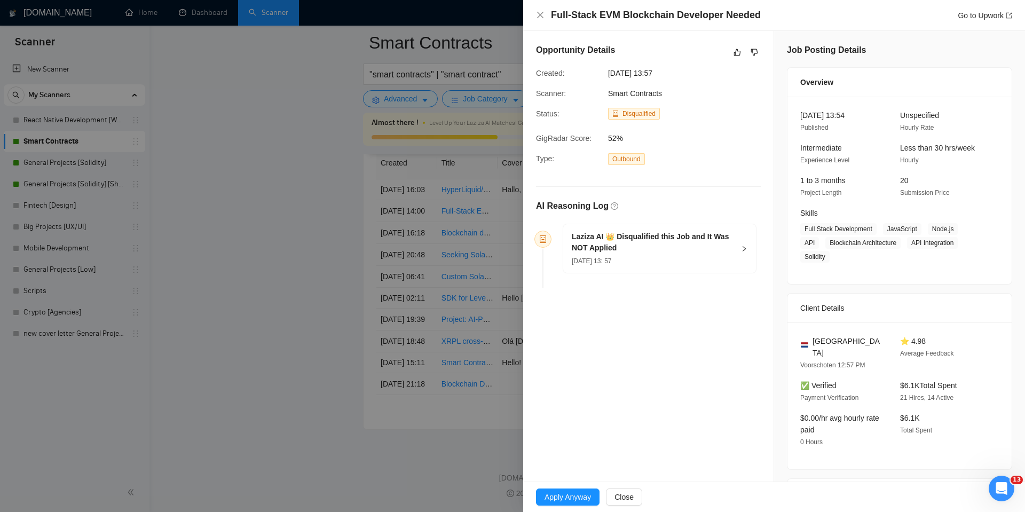
click at [721, 238] on h5 "Laziza AI 👑 Disqualified this Job and It Was NOT Applied" at bounding box center [653, 242] width 163 height 22
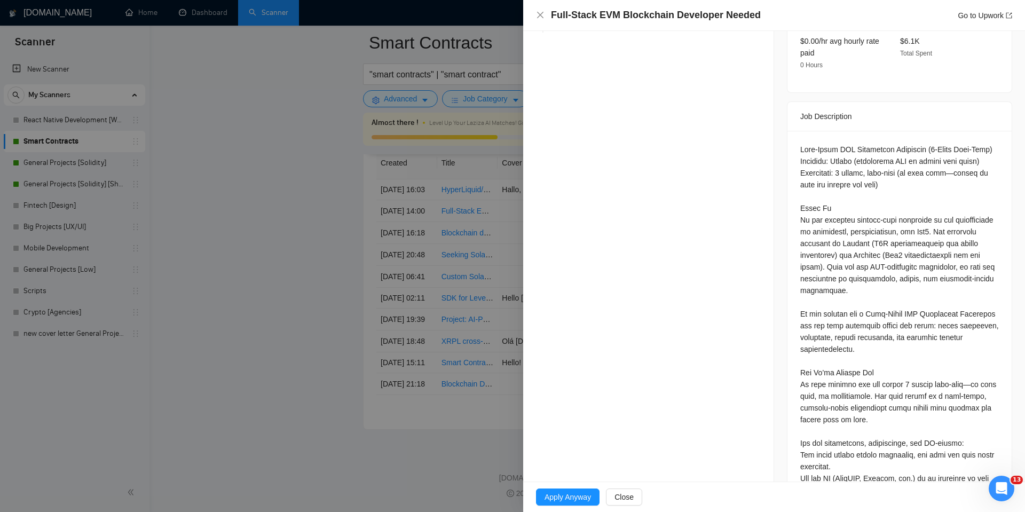
scroll to position [445, 0]
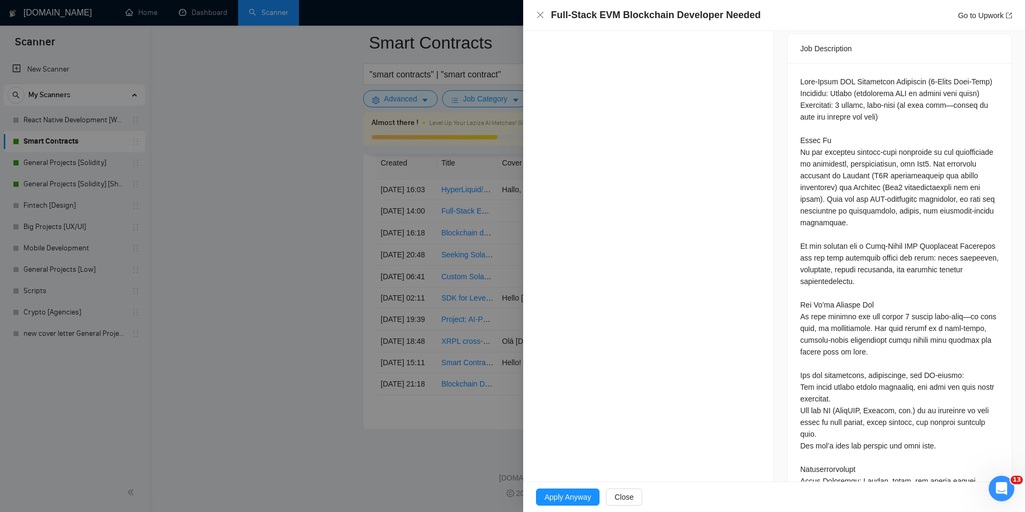
click at [475, 394] on div at bounding box center [512, 256] width 1025 height 512
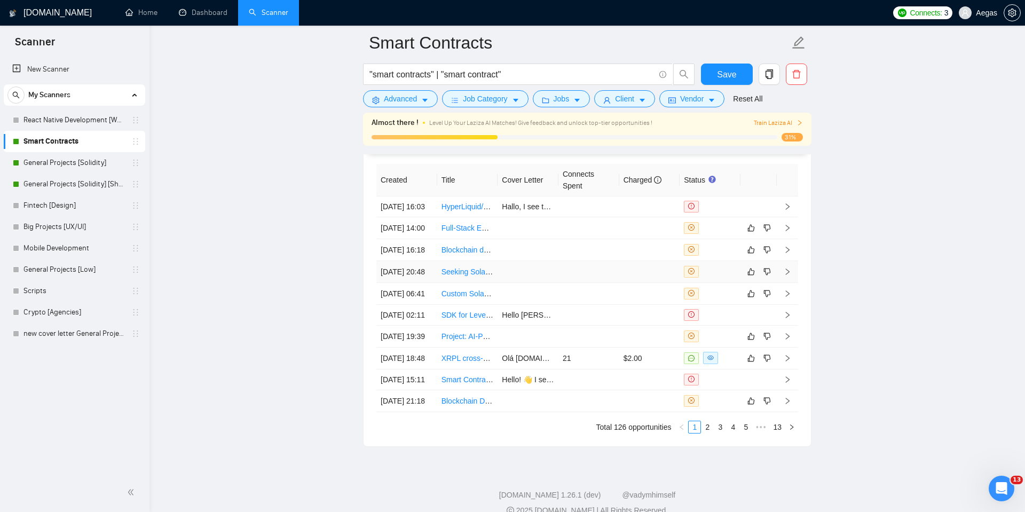
scroll to position [2779, 0]
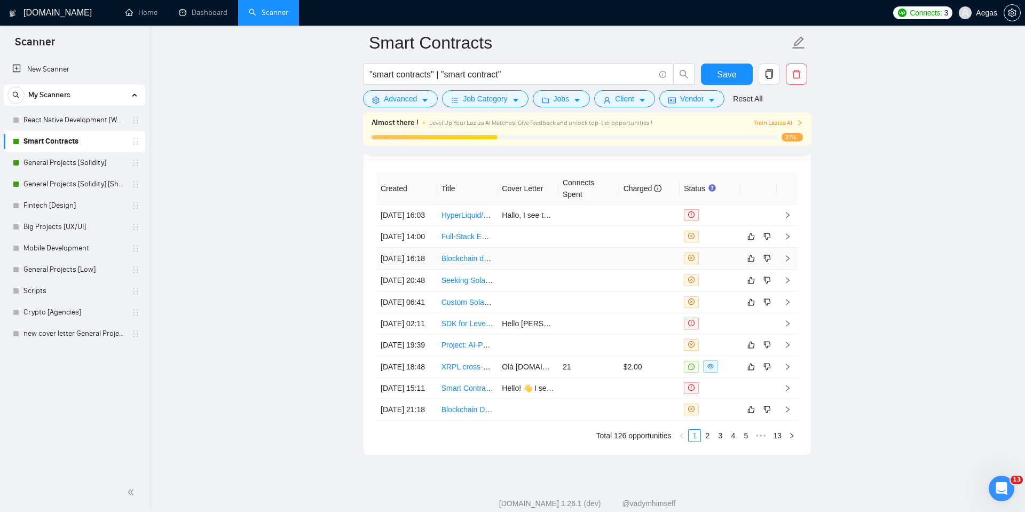
click at [720, 264] on div at bounding box center [710, 259] width 52 height 12
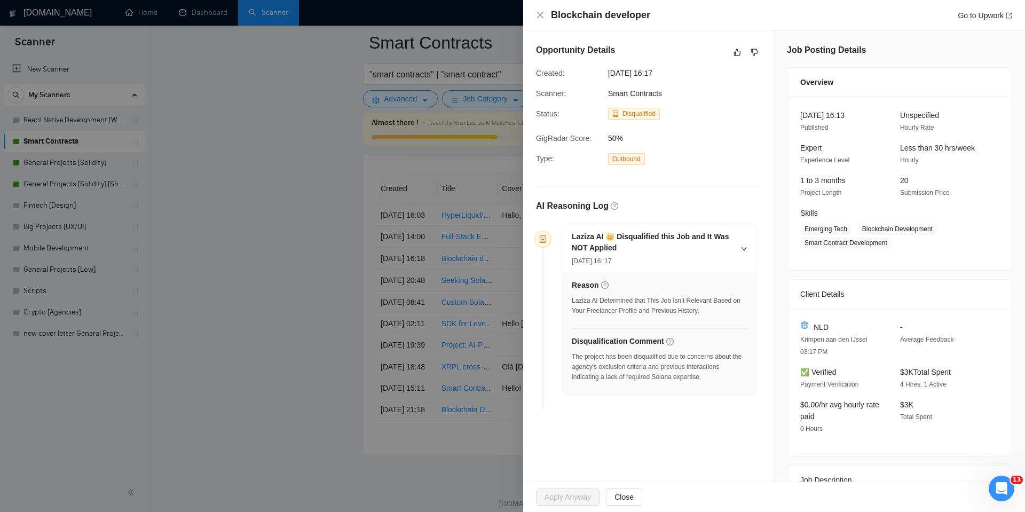
click at [705, 338] on div "Disqualification Comment" at bounding box center [660, 341] width 176 height 12
click at [495, 360] on div at bounding box center [512, 256] width 1025 height 512
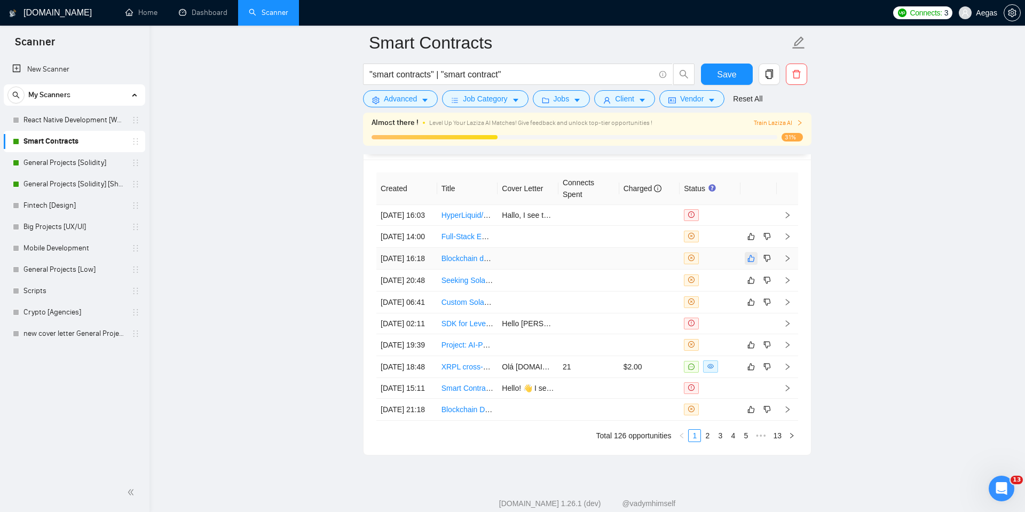
click at [749, 263] on icon "like" at bounding box center [750, 258] width 7 height 9
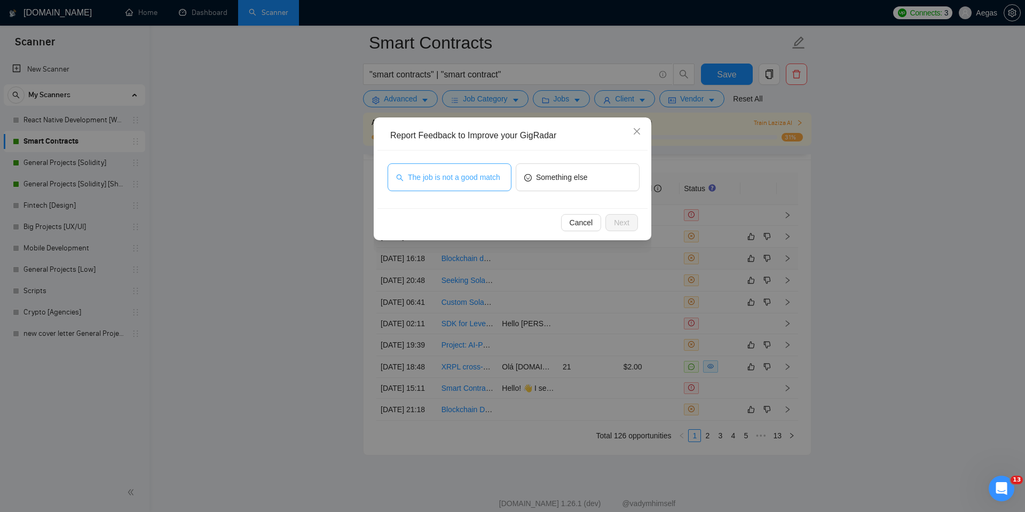
click at [475, 183] on span "The job is not a good match" at bounding box center [454, 177] width 92 height 12
click at [615, 216] on button "Next" at bounding box center [621, 222] width 33 height 17
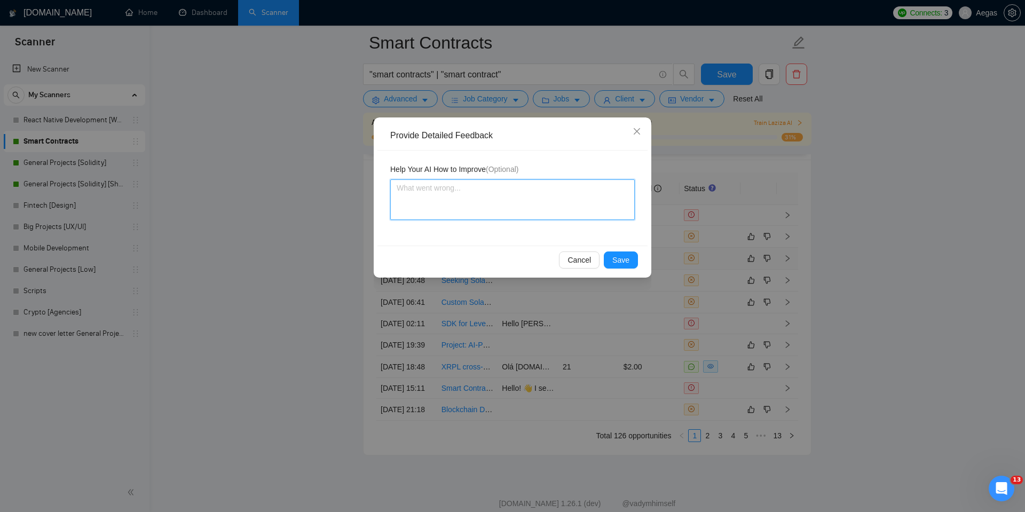
click at [537, 194] on textarea at bounding box center [512, 199] width 245 height 41
click at [619, 258] on span "Save" at bounding box center [620, 260] width 17 height 12
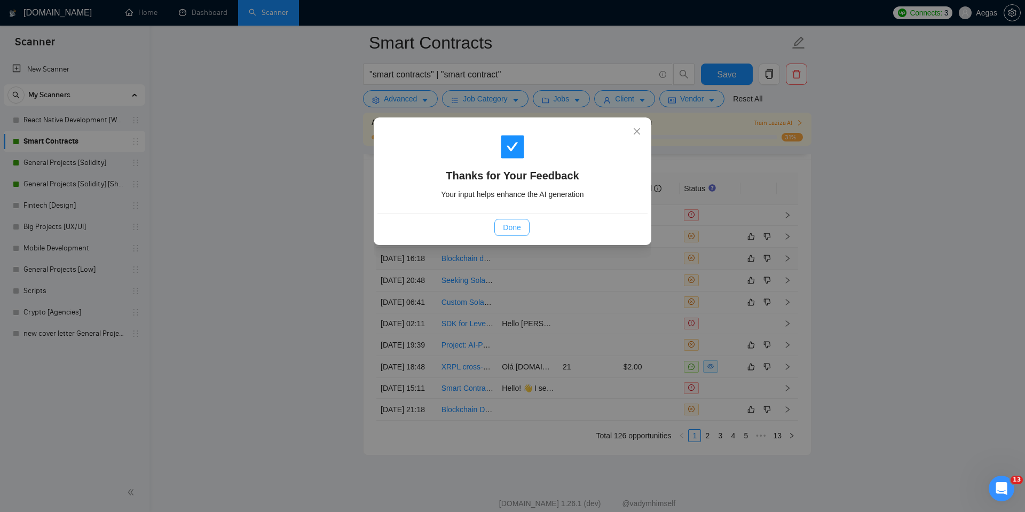
click at [518, 220] on button "Done" at bounding box center [511, 227] width 35 height 17
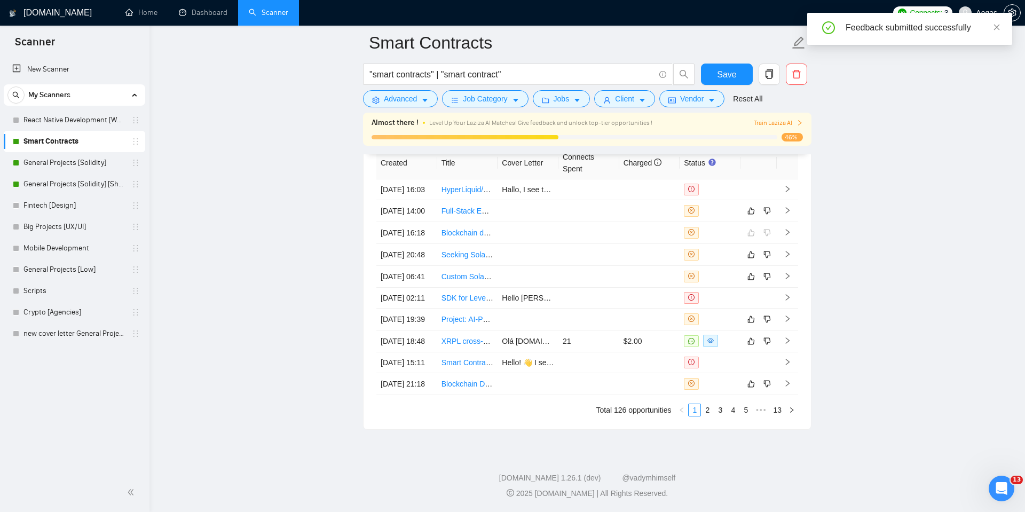
scroll to position [2814, 0]
click at [723, 271] on div at bounding box center [710, 277] width 52 height 12
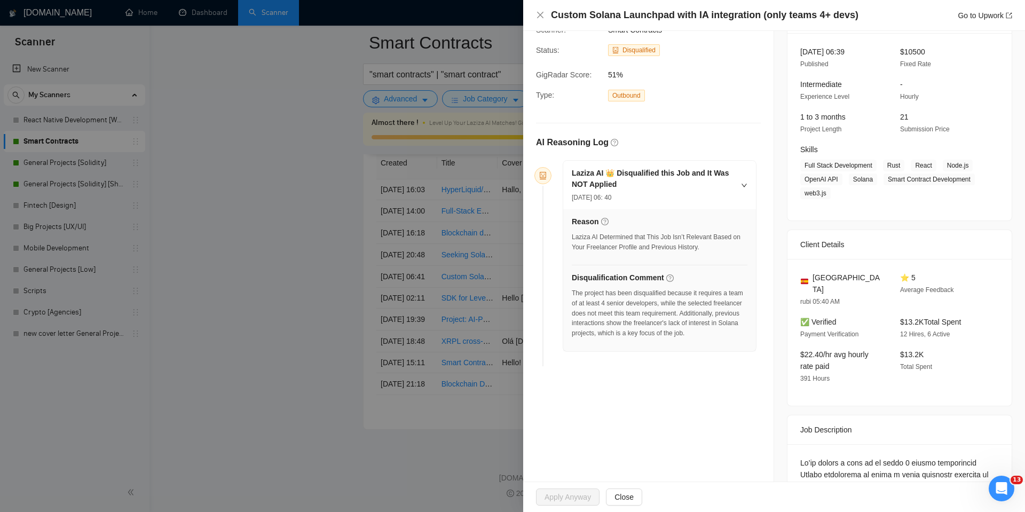
scroll to position [263, 0]
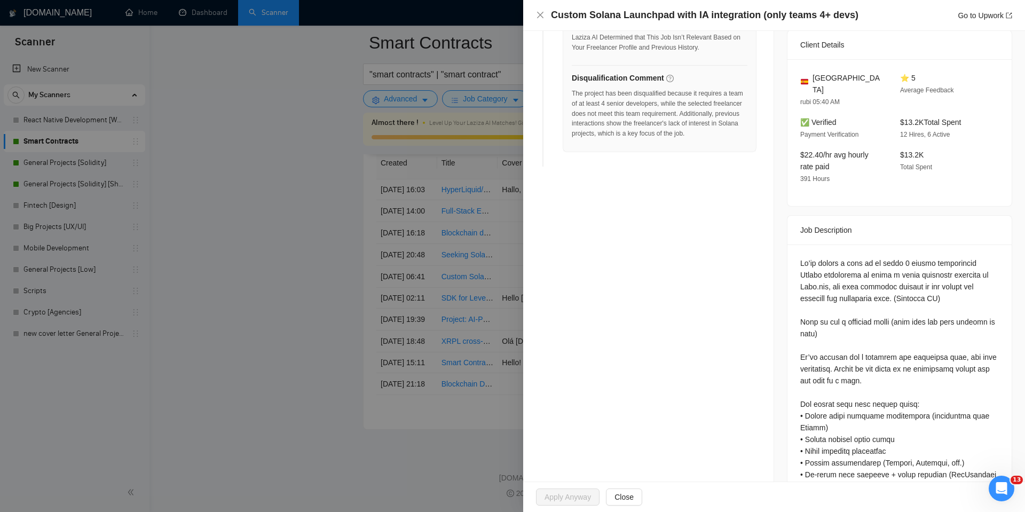
click at [508, 256] on div at bounding box center [512, 256] width 1025 height 512
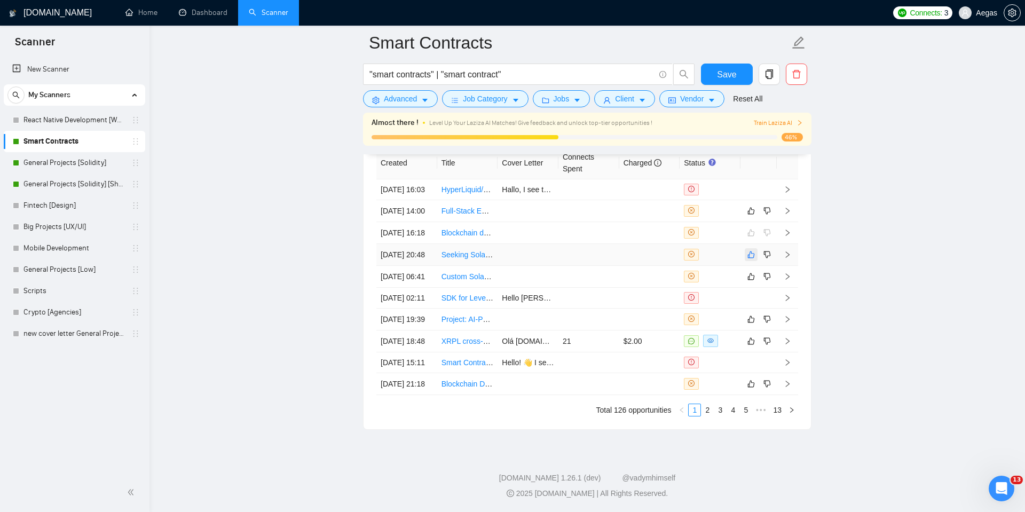
click at [750, 259] on icon "like" at bounding box center [750, 254] width 7 height 9
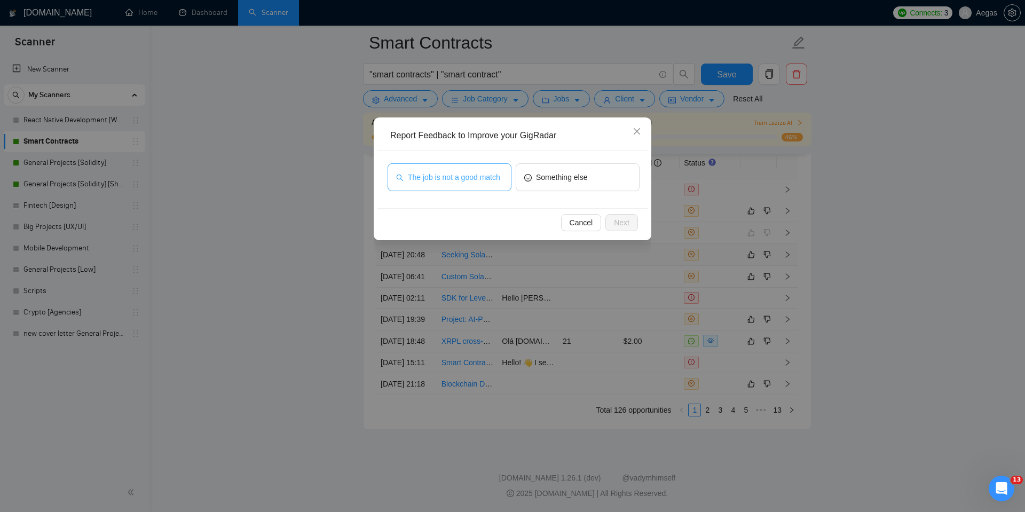
click at [429, 173] on span "The job is not a good match" at bounding box center [454, 177] width 92 height 12
click at [618, 225] on span "Next" at bounding box center [621, 223] width 15 height 12
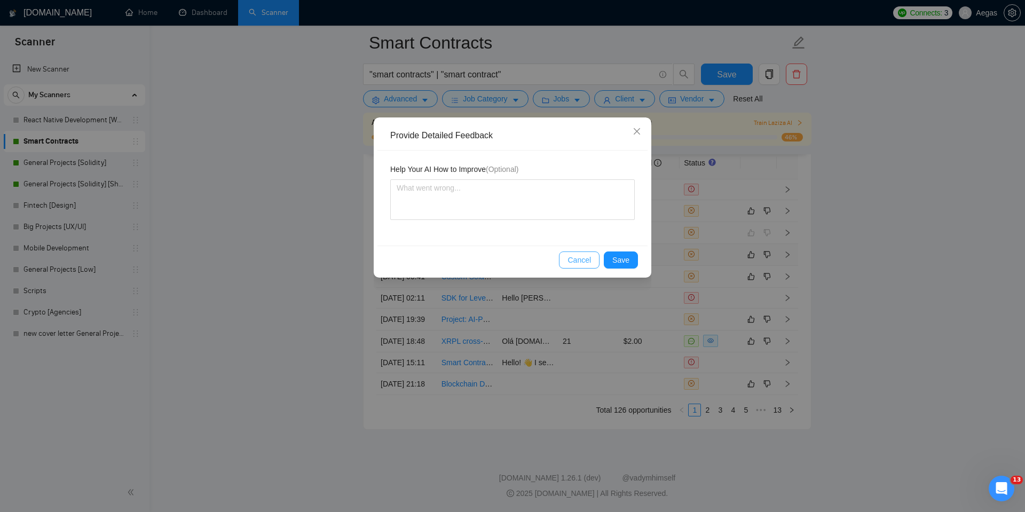
click at [588, 255] on span "Cancel" at bounding box center [579, 260] width 23 height 12
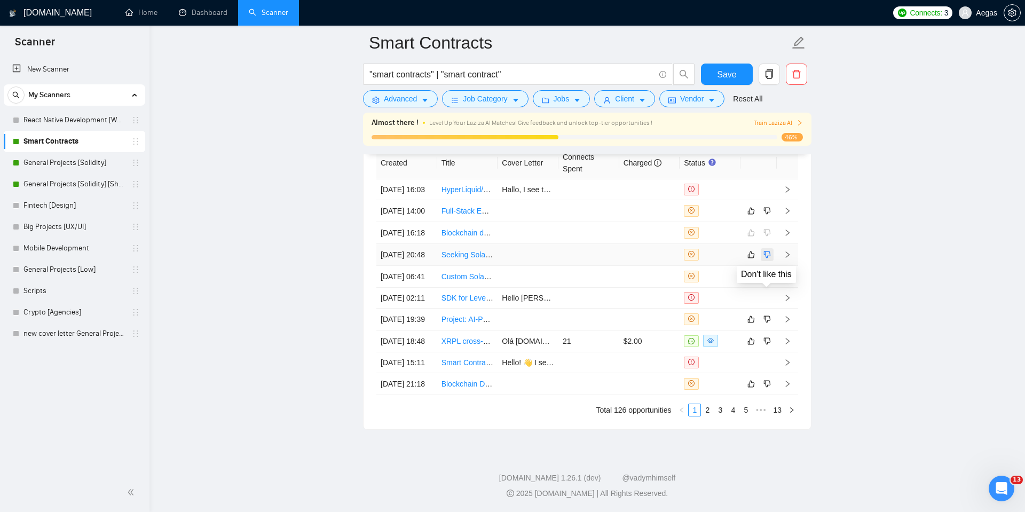
click at [766, 259] on icon "dislike" at bounding box center [766, 254] width 7 height 9
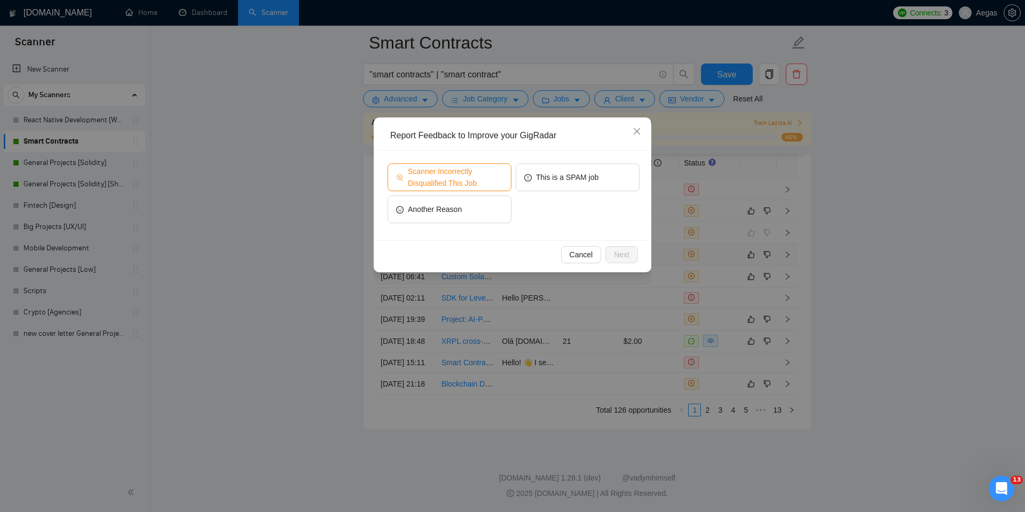
click at [475, 184] on span "Scanner Incorrectly Disqualified This Job" at bounding box center [455, 177] width 95 height 23
click at [623, 249] on span "Next" at bounding box center [621, 255] width 15 height 12
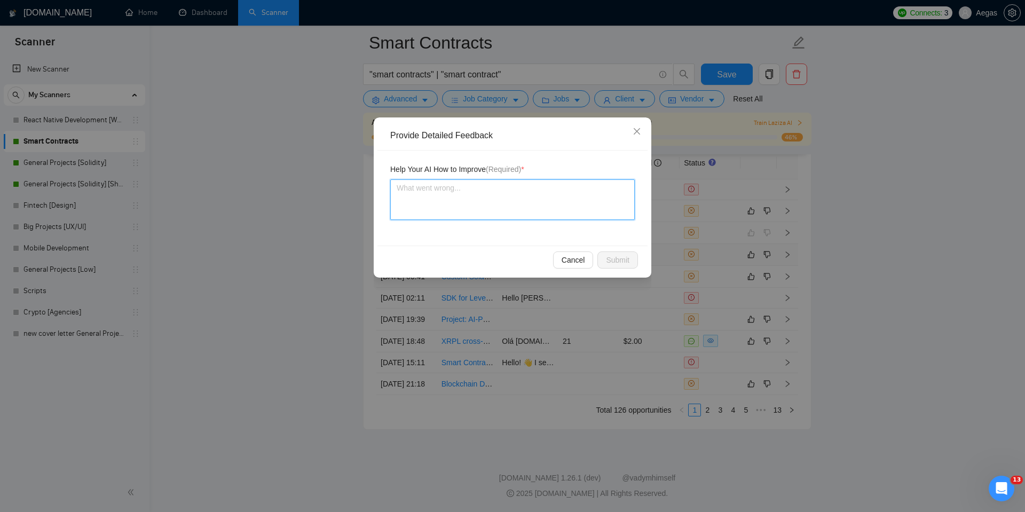
click at [576, 207] on textarea at bounding box center [512, 199] width 245 height 41
click at [606, 259] on span "Submit" at bounding box center [617, 260] width 23 height 12
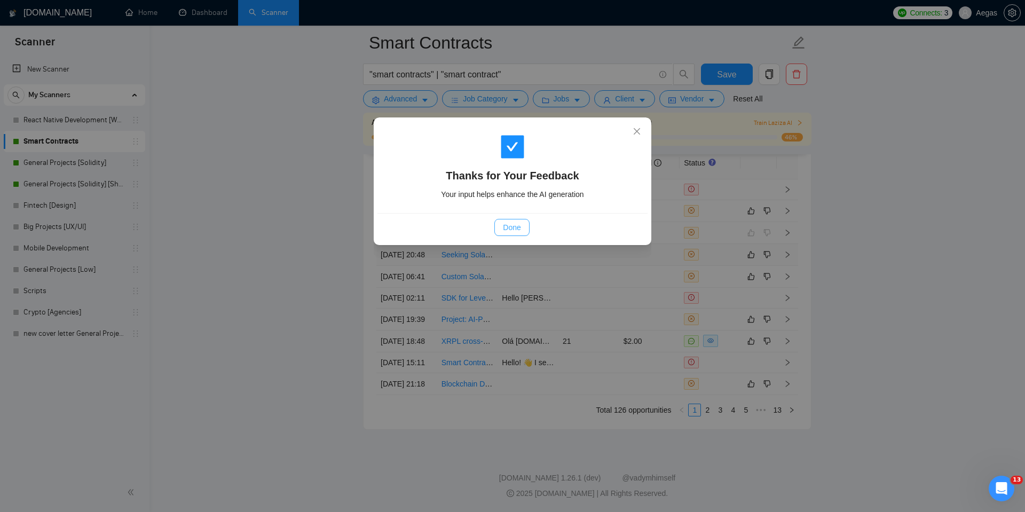
click at [501, 228] on button "Done" at bounding box center [511, 227] width 35 height 17
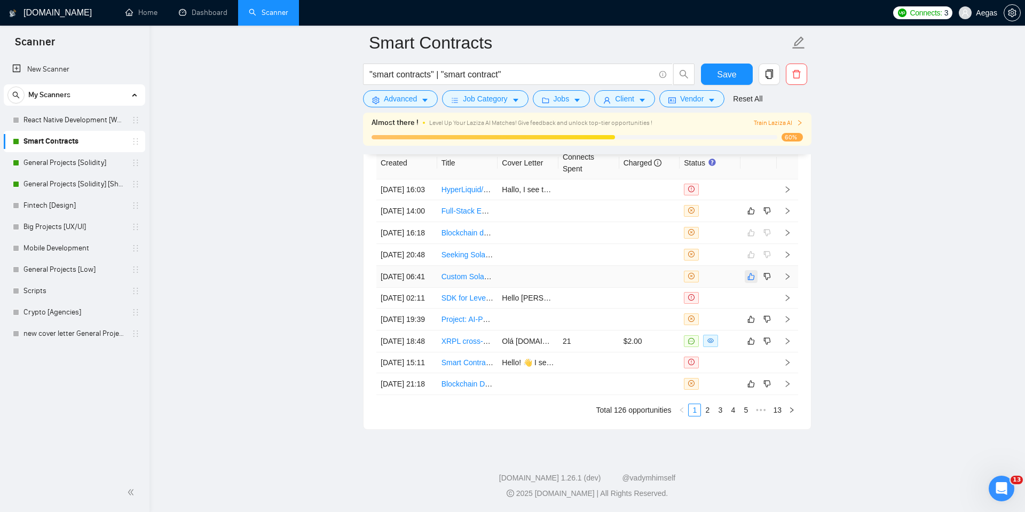
click at [747, 283] on button "button" at bounding box center [751, 276] width 13 height 13
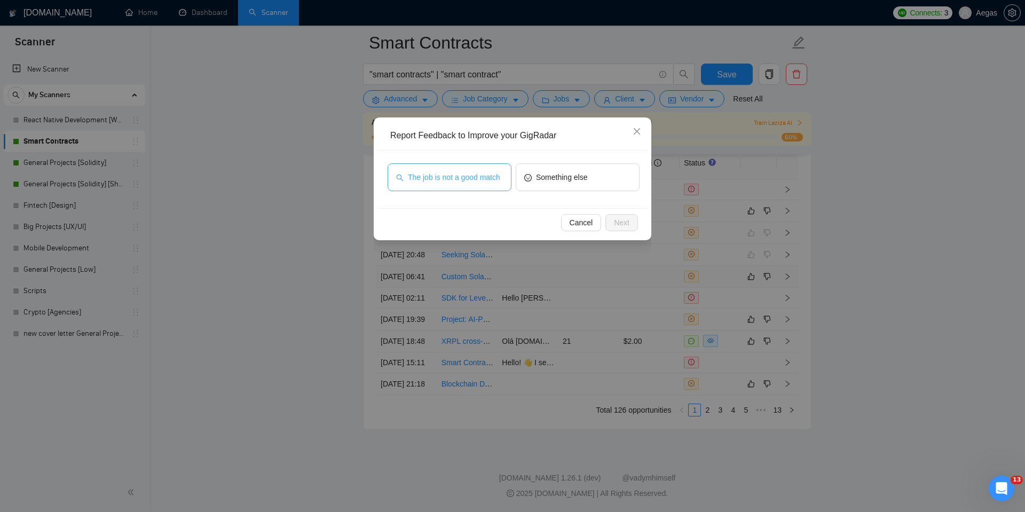
click at [469, 189] on button "The job is not a good match" at bounding box center [450, 177] width 124 height 28
click at [626, 227] on span "Next" at bounding box center [621, 223] width 15 height 12
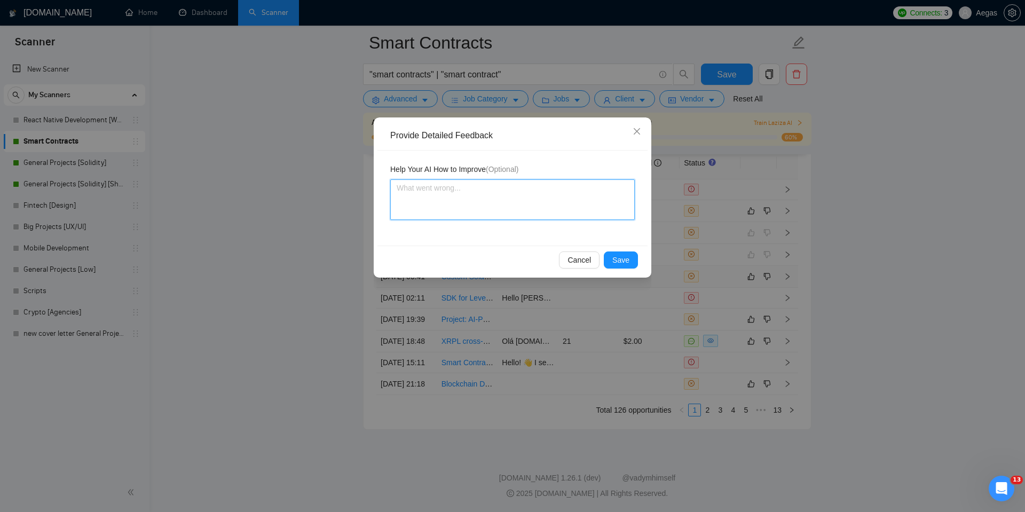
click at [554, 185] on textarea at bounding box center [512, 199] width 245 height 41
click at [618, 262] on span "Save" at bounding box center [620, 260] width 17 height 12
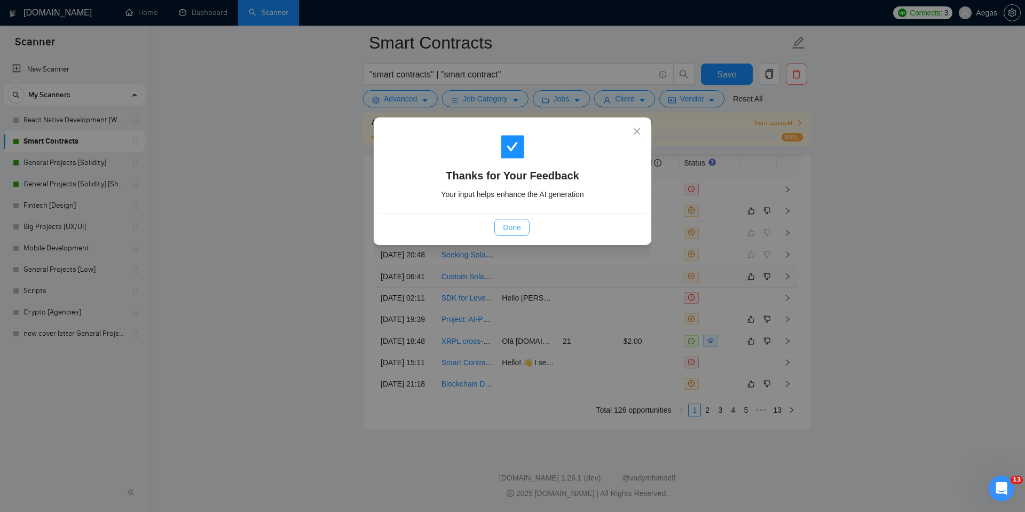
click at [503, 228] on span "Done" at bounding box center [512, 228] width 18 height 12
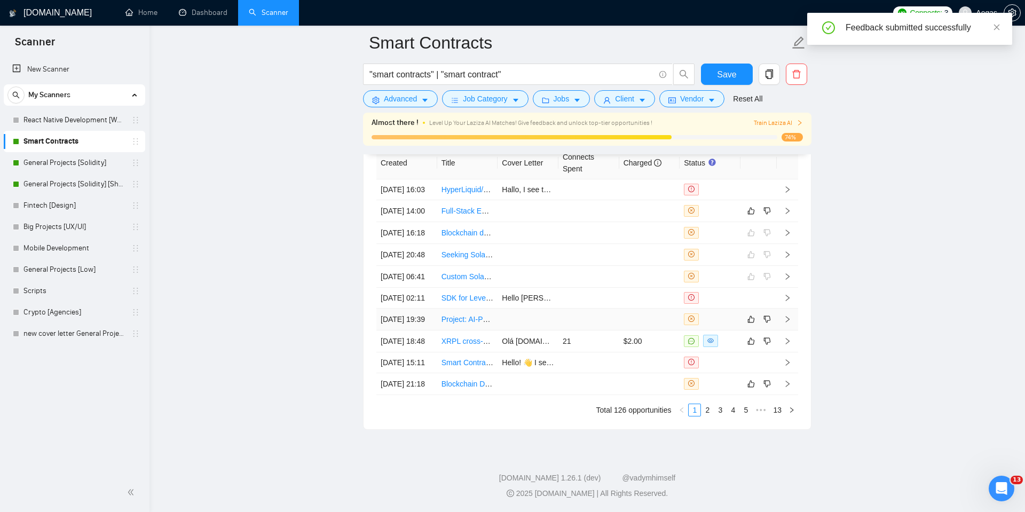
click at [714, 325] on div at bounding box center [710, 319] width 52 height 12
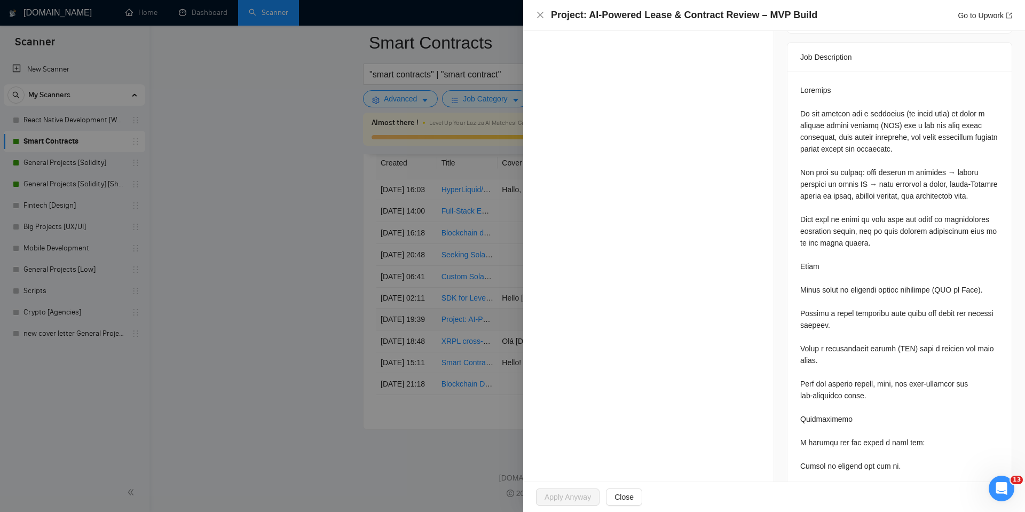
scroll to position [488, 0]
click at [468, 286] on div at bounding box center [512, 256] width 1025 height 512
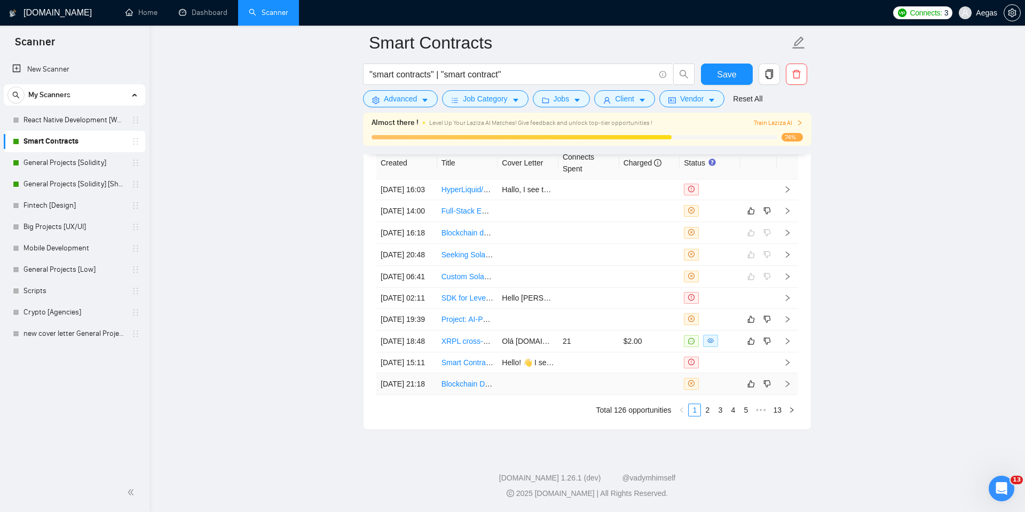
click at [716, 395] on td at bounding box center [710, 384] width 61 height 22
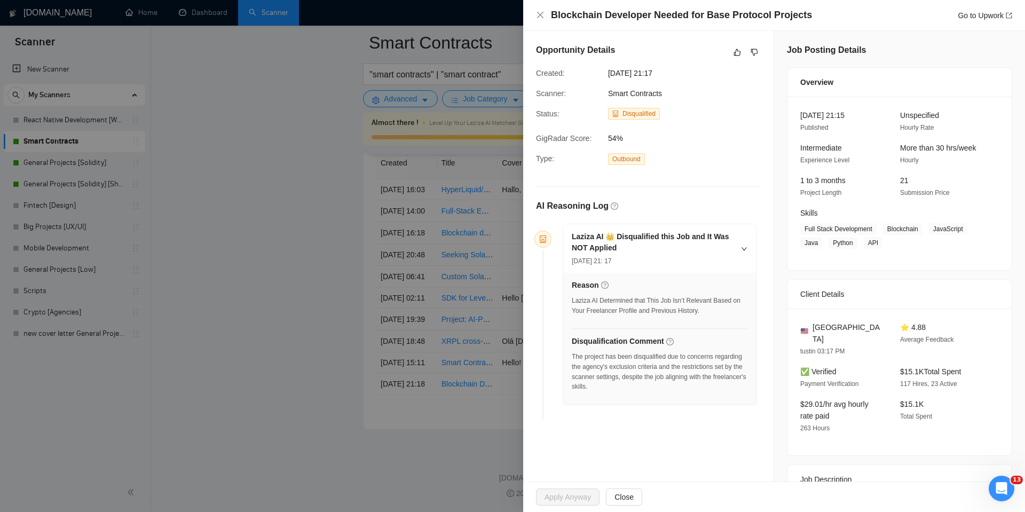
scroll to position [161, 0]
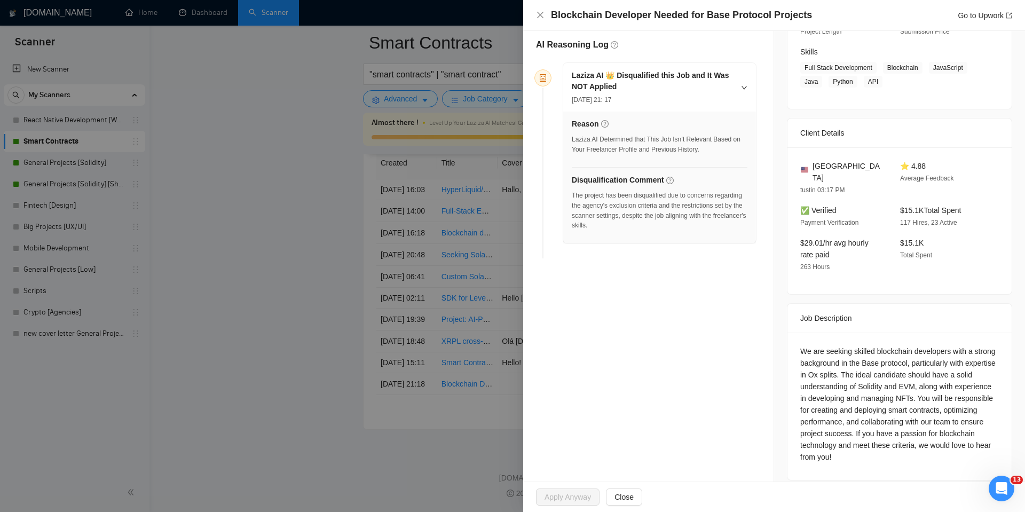
click at [482, 242] on div at bounding box center [512, 256] width 1025 height 512
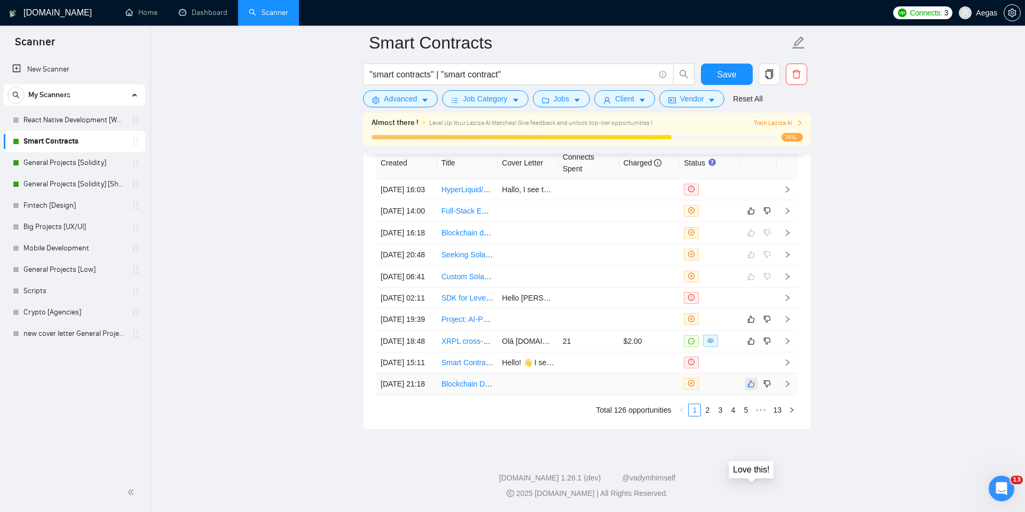
click at [751, 388] on icon "like" at bounding box center [750, 384] width 7 height 9
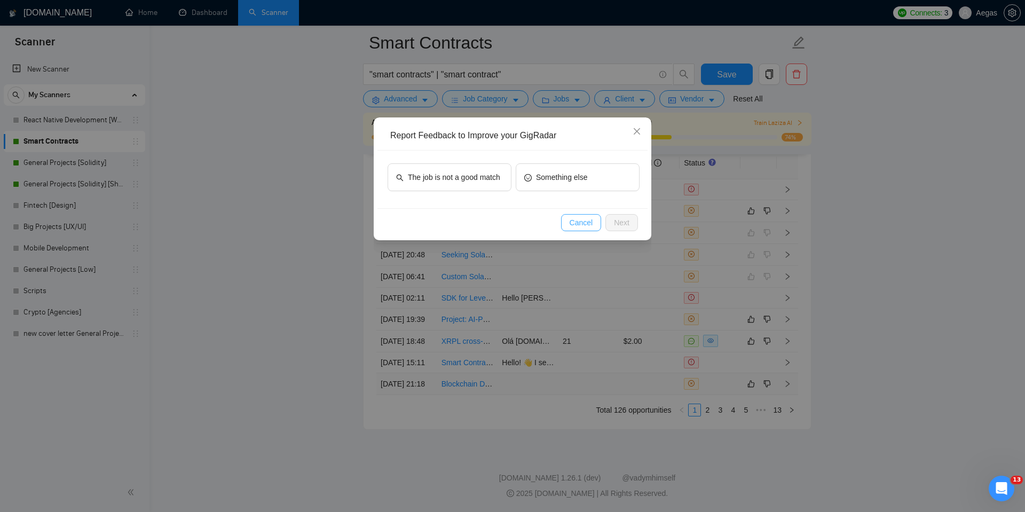
click at [579, 223] on span "Cancel" at bounding box center [581, 223] width 23 height 12
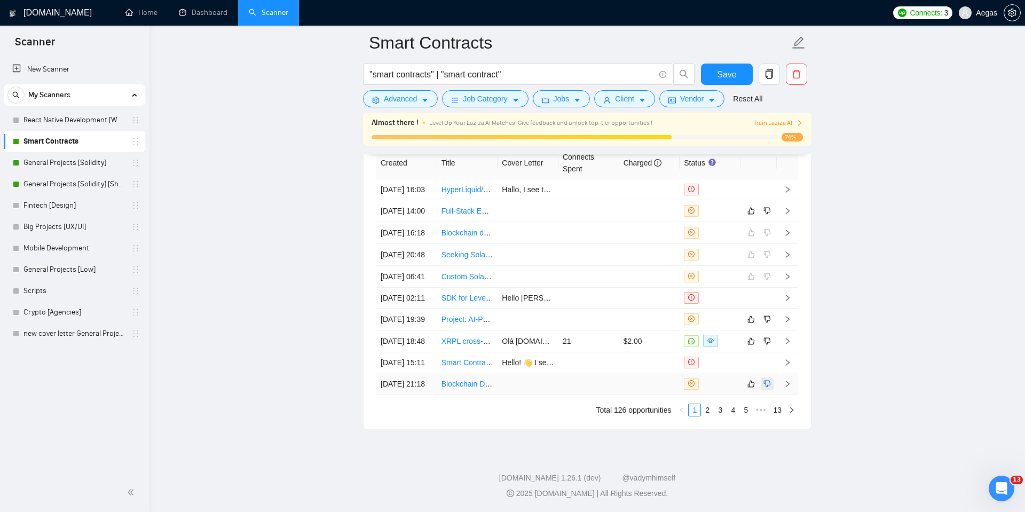
click at [770, 388] on icon "dislike" at bounding box center [766, 384] width 7 height 9
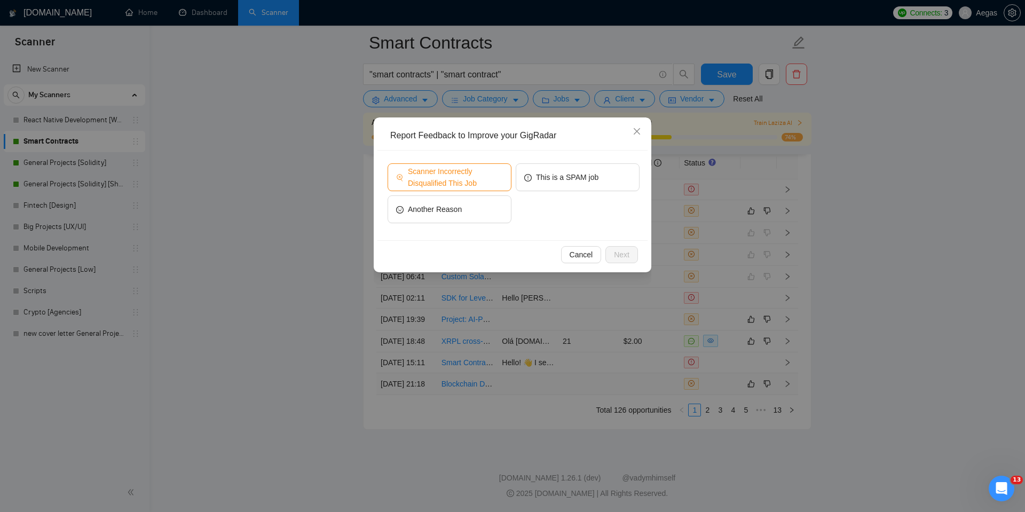
click at [474, 171] on span "Scanner Incorrectly Disqualified This Job" at bounding box center [455, 177] width 95 height 23
click at [627, 258] on span "Next" at bounding box center [621, 255] width 15 height 12
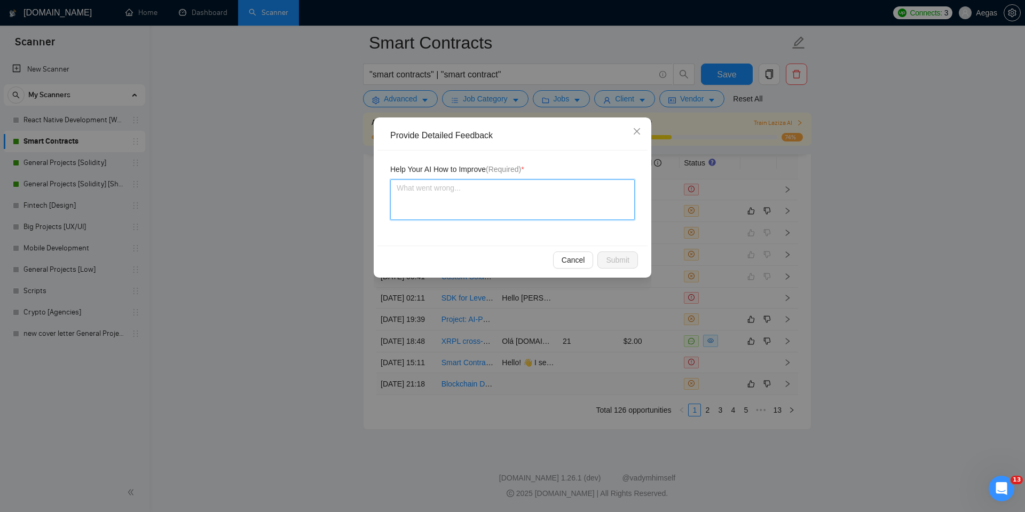
click at [584, 200] on textarea at bounding box center [512, 199] width 245 height 41
click at [624, 254] on span "Submit" at bounding box center [617, 260] width 23 height 12
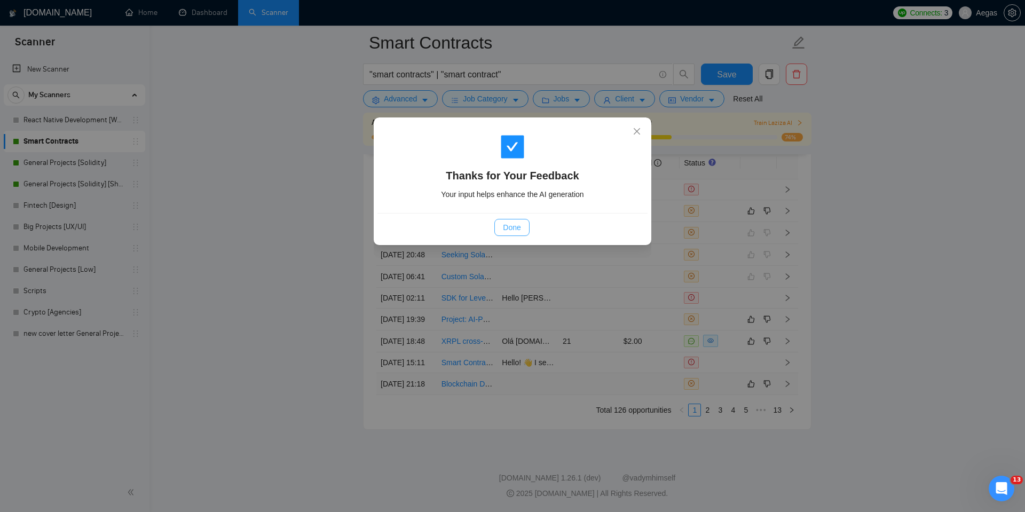
click at [509, 224] on span "Done" at bounding box center [512, 228] width 18 height 12
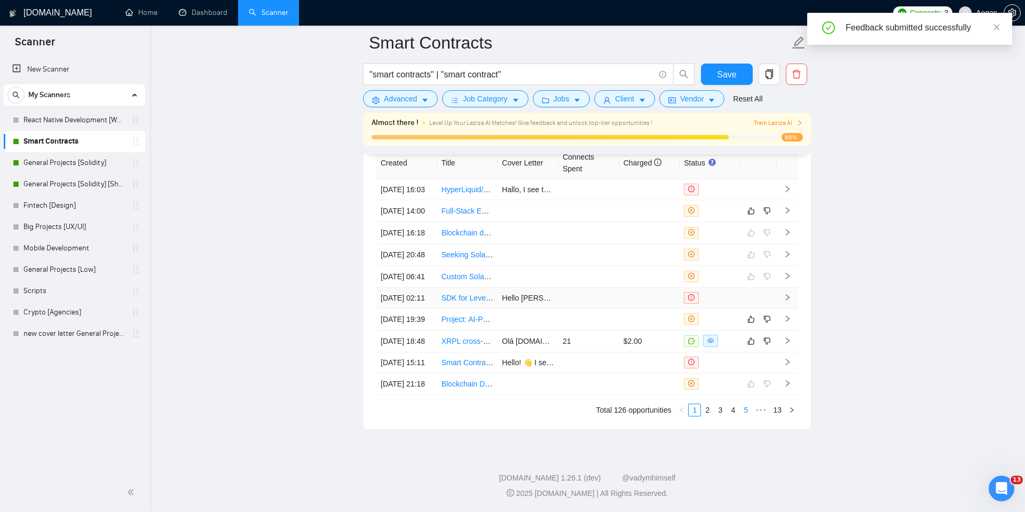
scroll to position [2832, 0]
click at [708, 416] on link "2" at bounding box center [708, 410] width 12 height 12
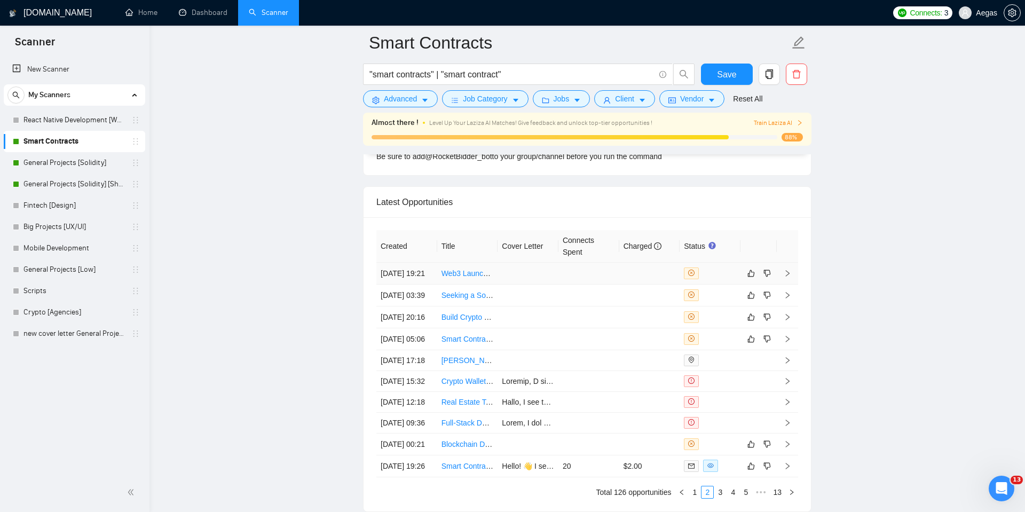
scroll to position [2673, 0]
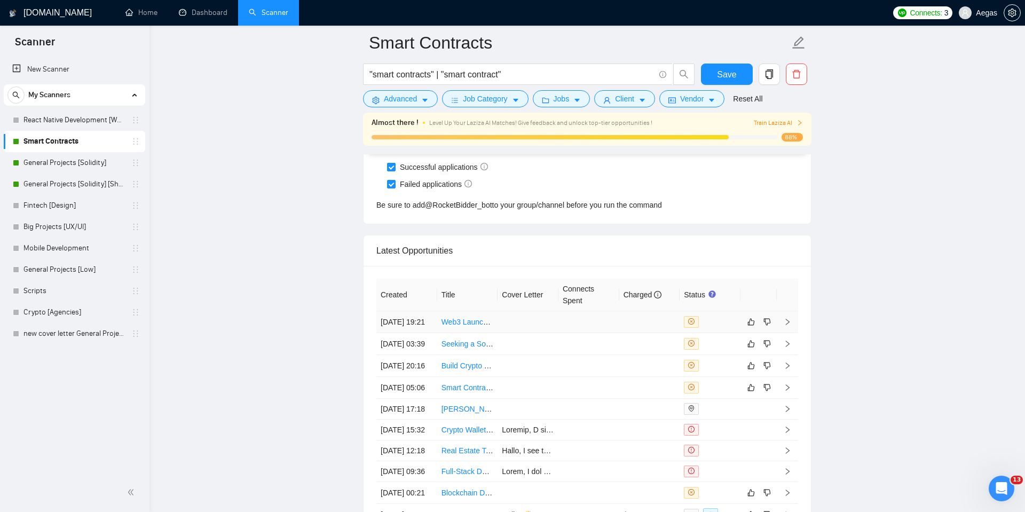
click at [662, 326] on td at bounding box center [649, 322] width 61 height 22
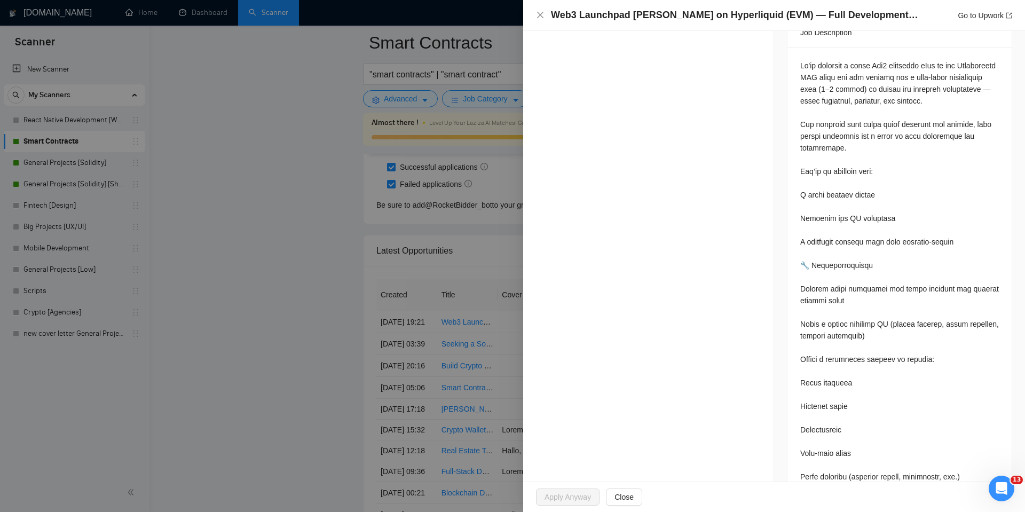
scroll to position [615, 0]
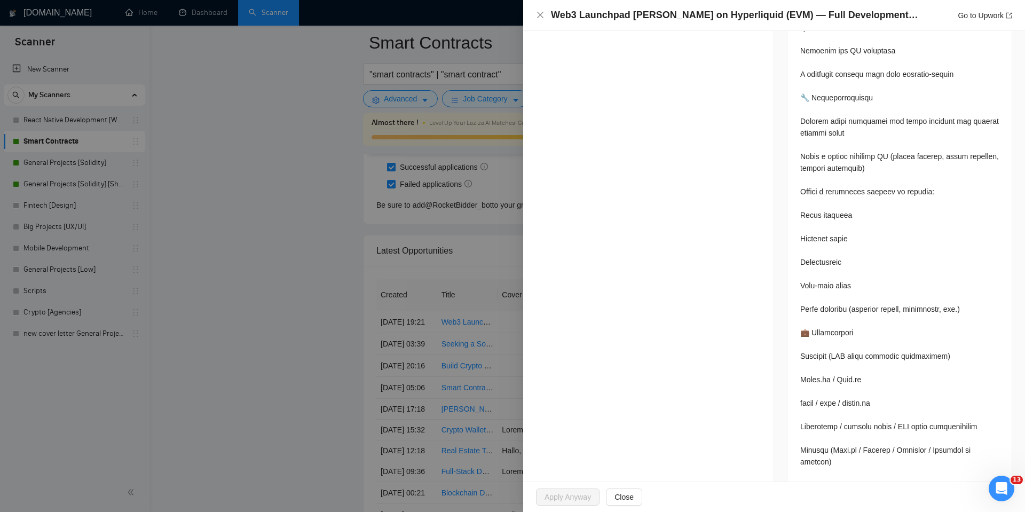
click at [409, 326] on div at bounding box center [512, 256] width 1025 height 512
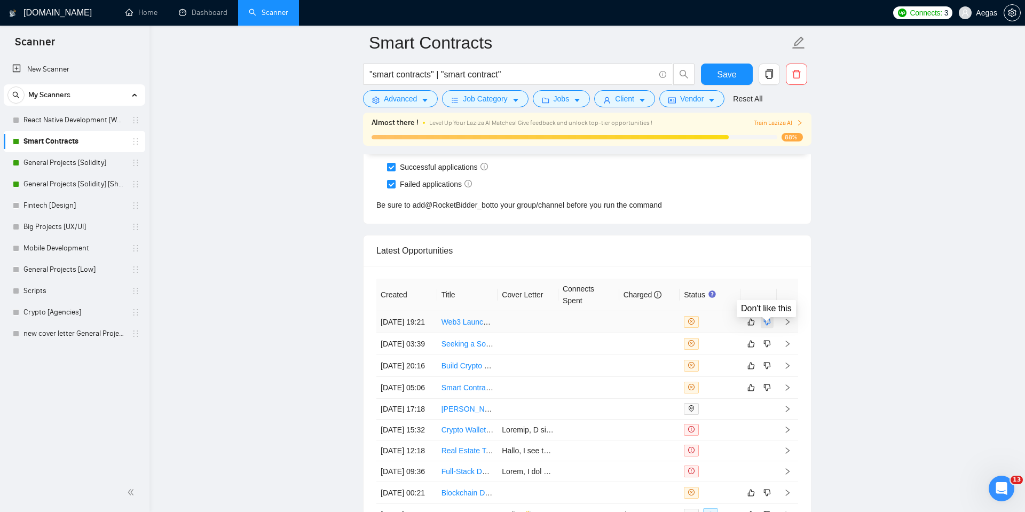
click at [765, 326] on icon "dislike" at bounding box center [766, 322] width 7 height 9
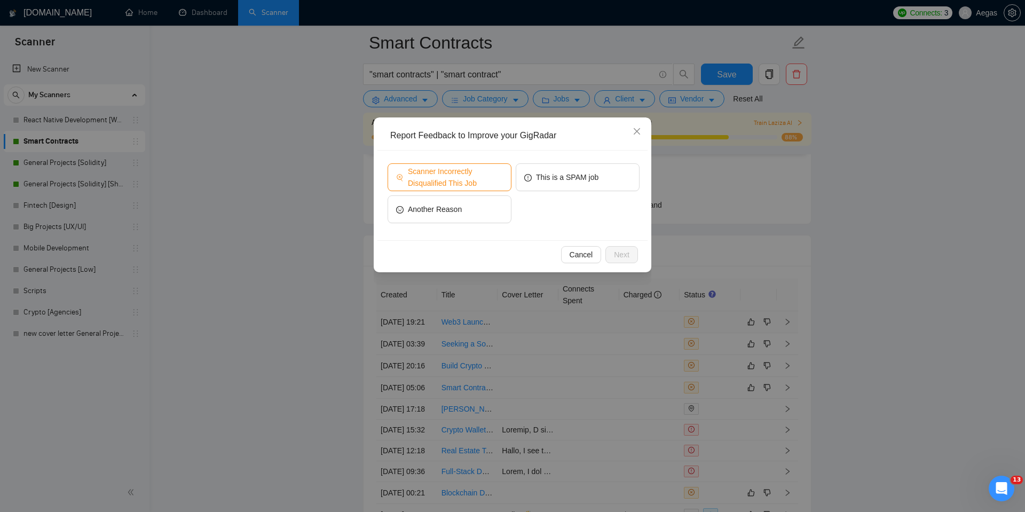
click at [439, 171] on span "Scanner Incorrectly Disqualified This Job" at bounding box center [455, 177] width 95 height 23
click at [634, 258] on button "Next" at bounding box center [621, 254] width 33 height 17
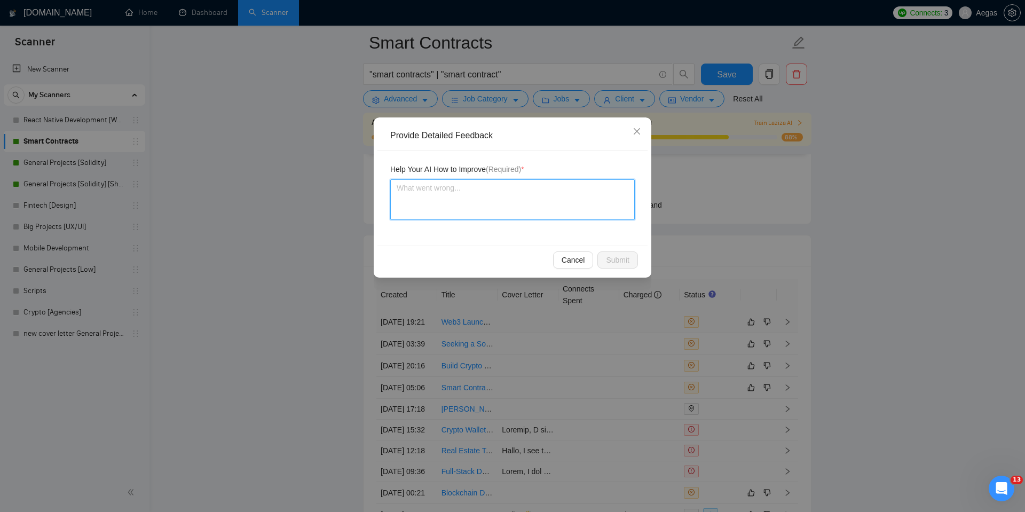
click at [564, 216] on textarea at bounding box center [512, 199] width 245 height 41
click at [612, 264] on span "Submit" at bounding box center [617, 260] width 23 height 12
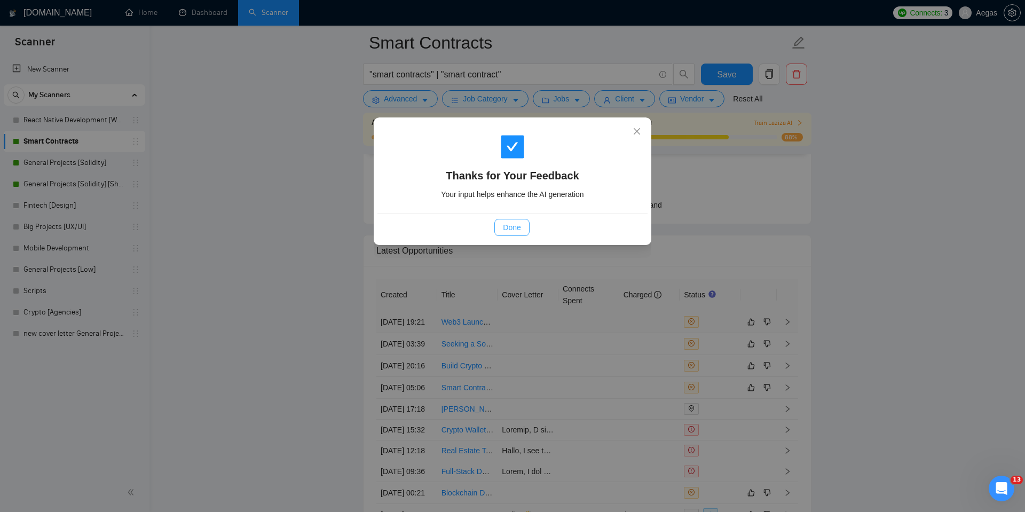
click at [516, 228] on span "Done" at bounding box center [512, 228] width 18 height 12
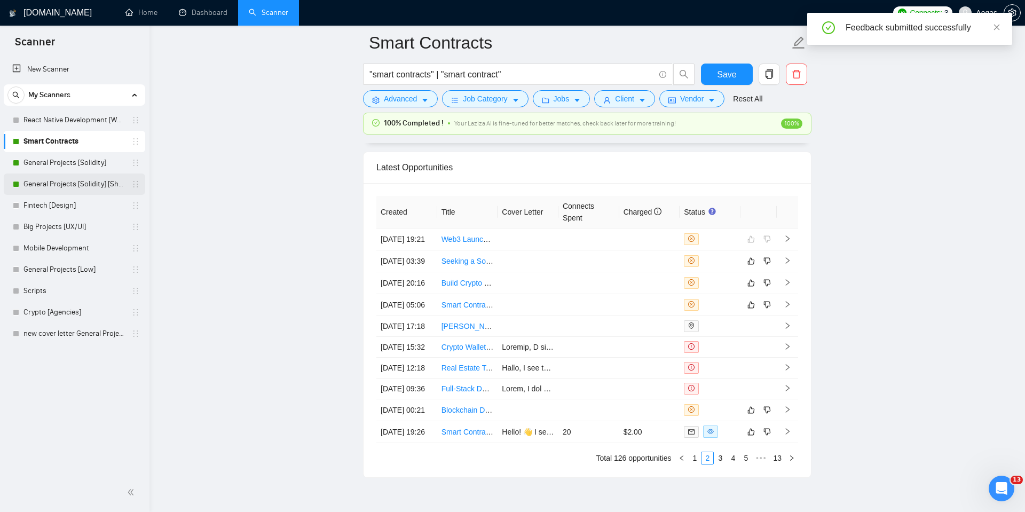
click at [92, 182] on link "General Projects [Solidity] [Short]" at bounding box center [73, 184] width 101 height 21
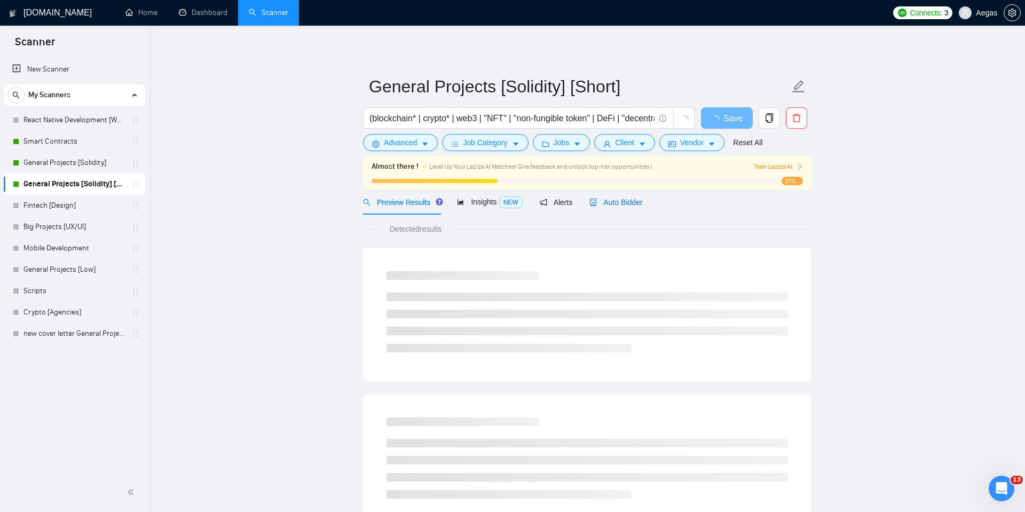
click at [623, 196] on div "Auto Bidder" at bounding box center [615, 202] width 53 height 12
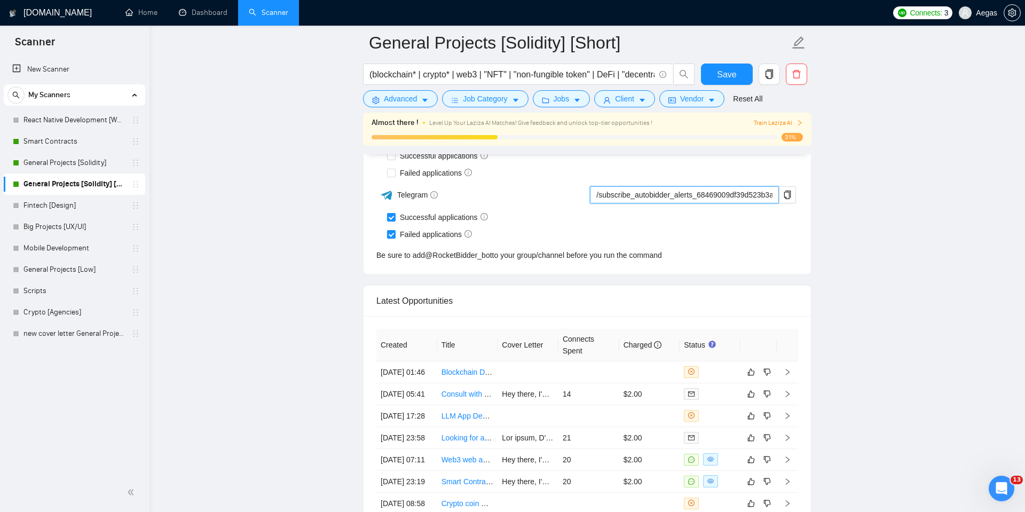
scroll to position [2685, 0]
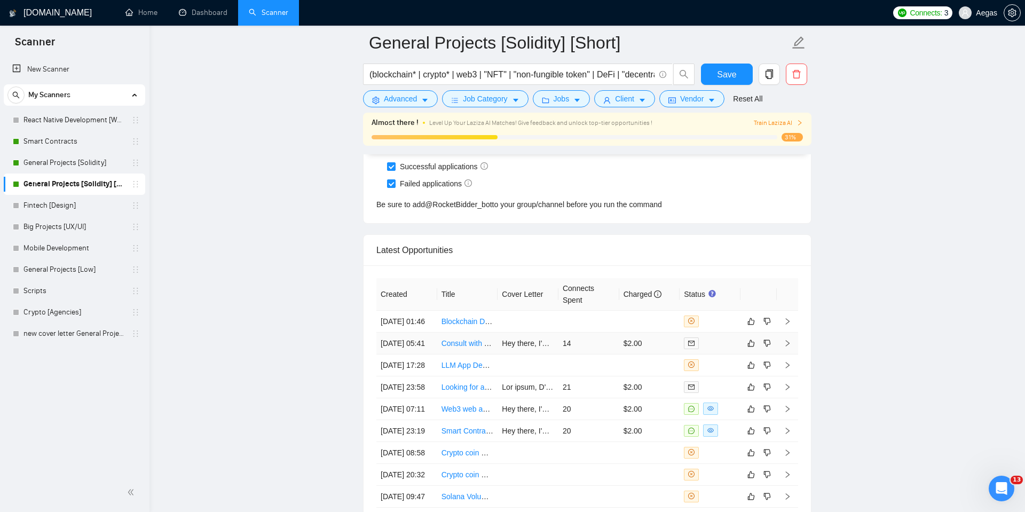
click at [597, 355] on td "14" at bounding box center [588, 344] width 61 height 22
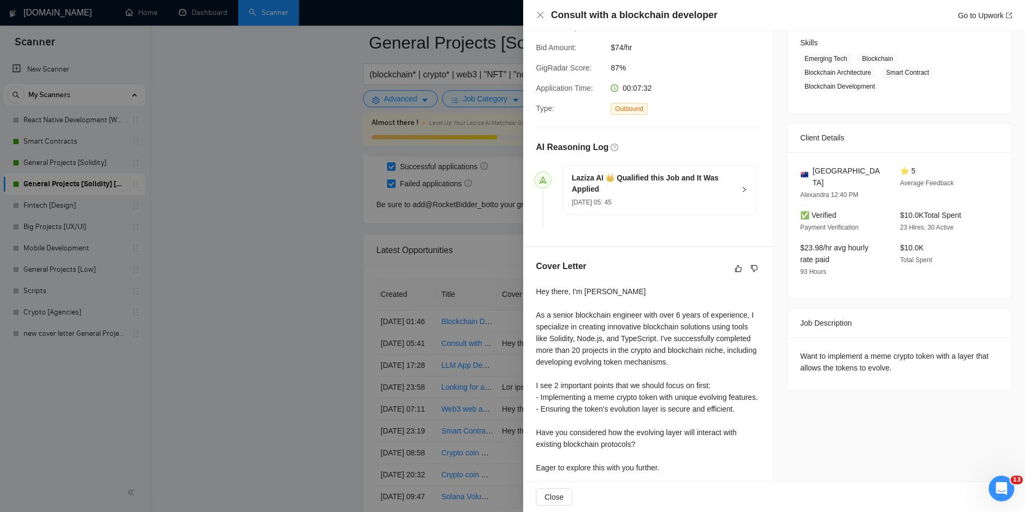
scroll to position [191, 0]
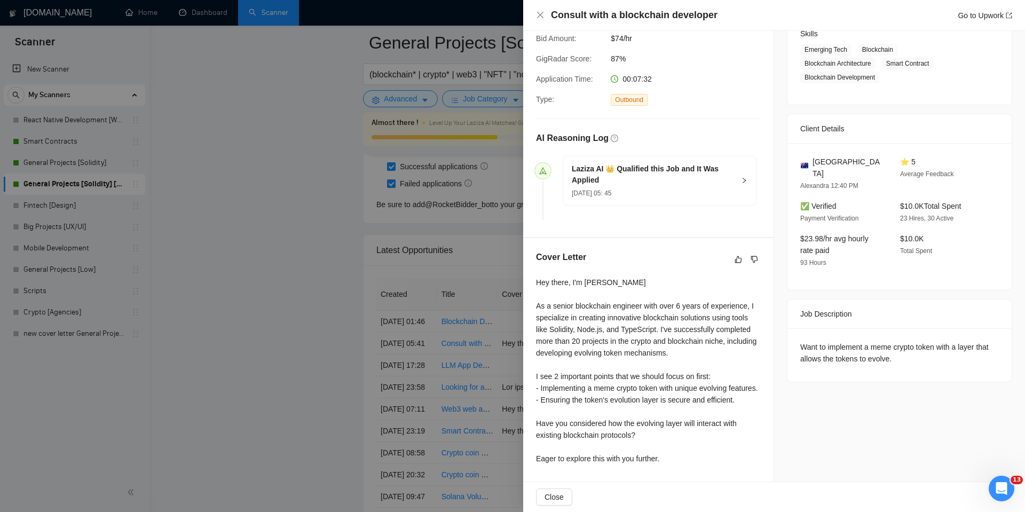
click at [685, 328] on div "Hey there, I'm [PERSON_NAME] As a senior blockchain engineer with over 6 years …" at bounding box center [648, 371] width 225 height 188
click at [367, 287] on div at bounding box center [512, 256] width 1025 height 512
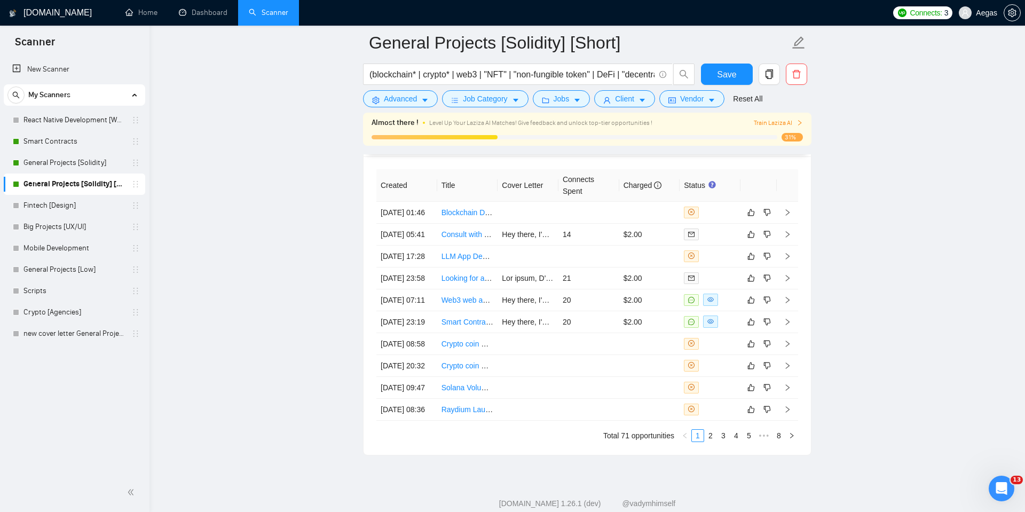
scroll to position [2906, 0]
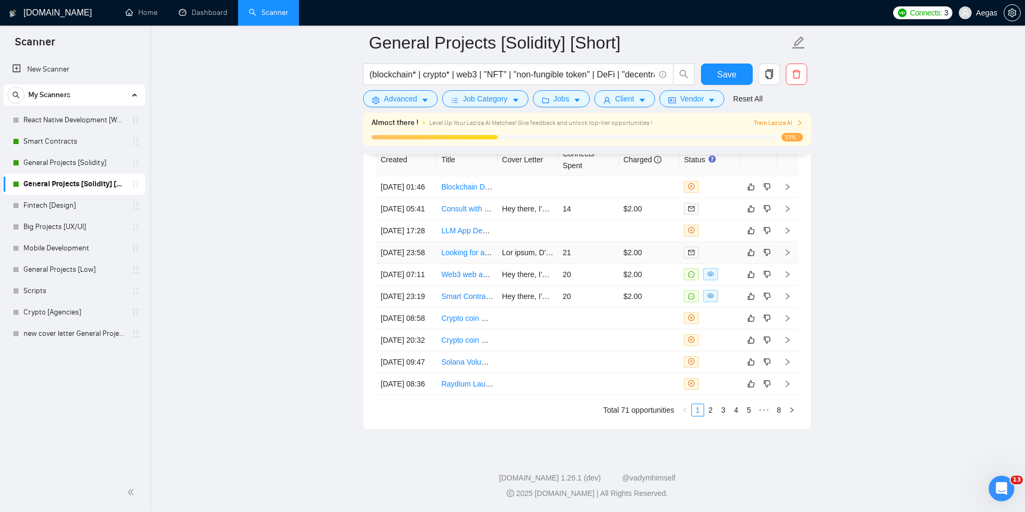
click at [579, 242] on td "21" at bounding box center [588, 253] width 61 height 22
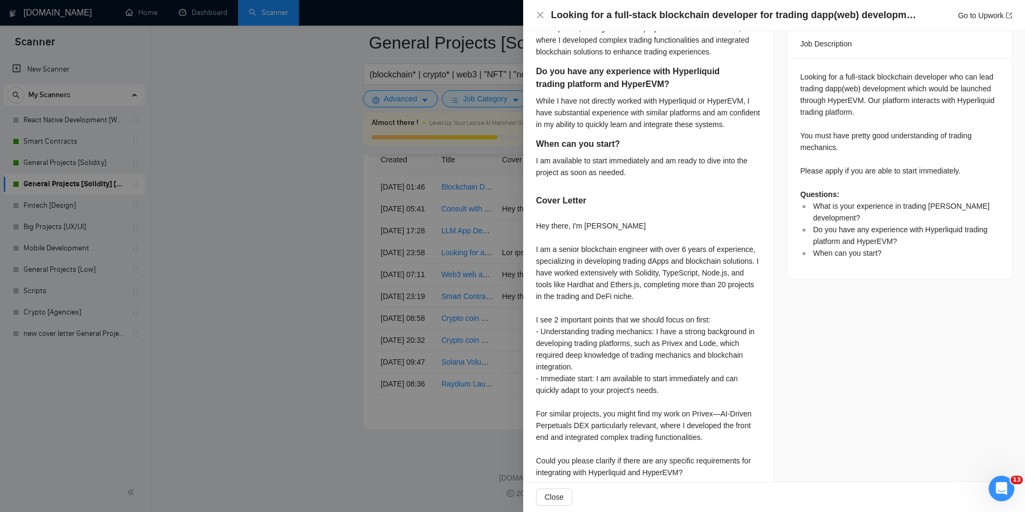
scroll to position [448, 0]
click at [485, 233] on div at bounding box center [512, 256] width 1025 height 512
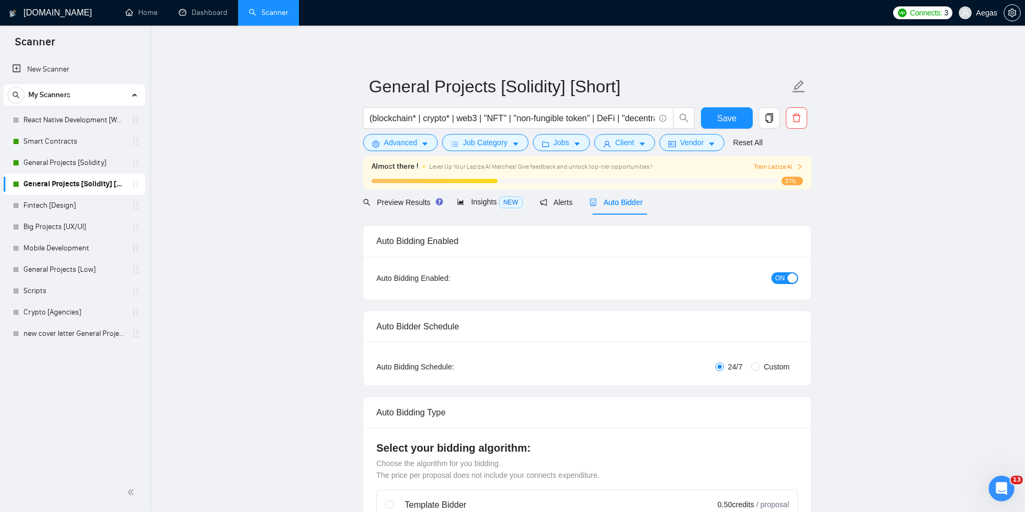
click at [789, 281] on div "button" at bounding box center [792, 278] width 10 height 10
click at [734, 125] on button "Save" at bounding box center [727, 117] width 52 height 21
